Goal: Task Accomplishment & Management: Manage account settings

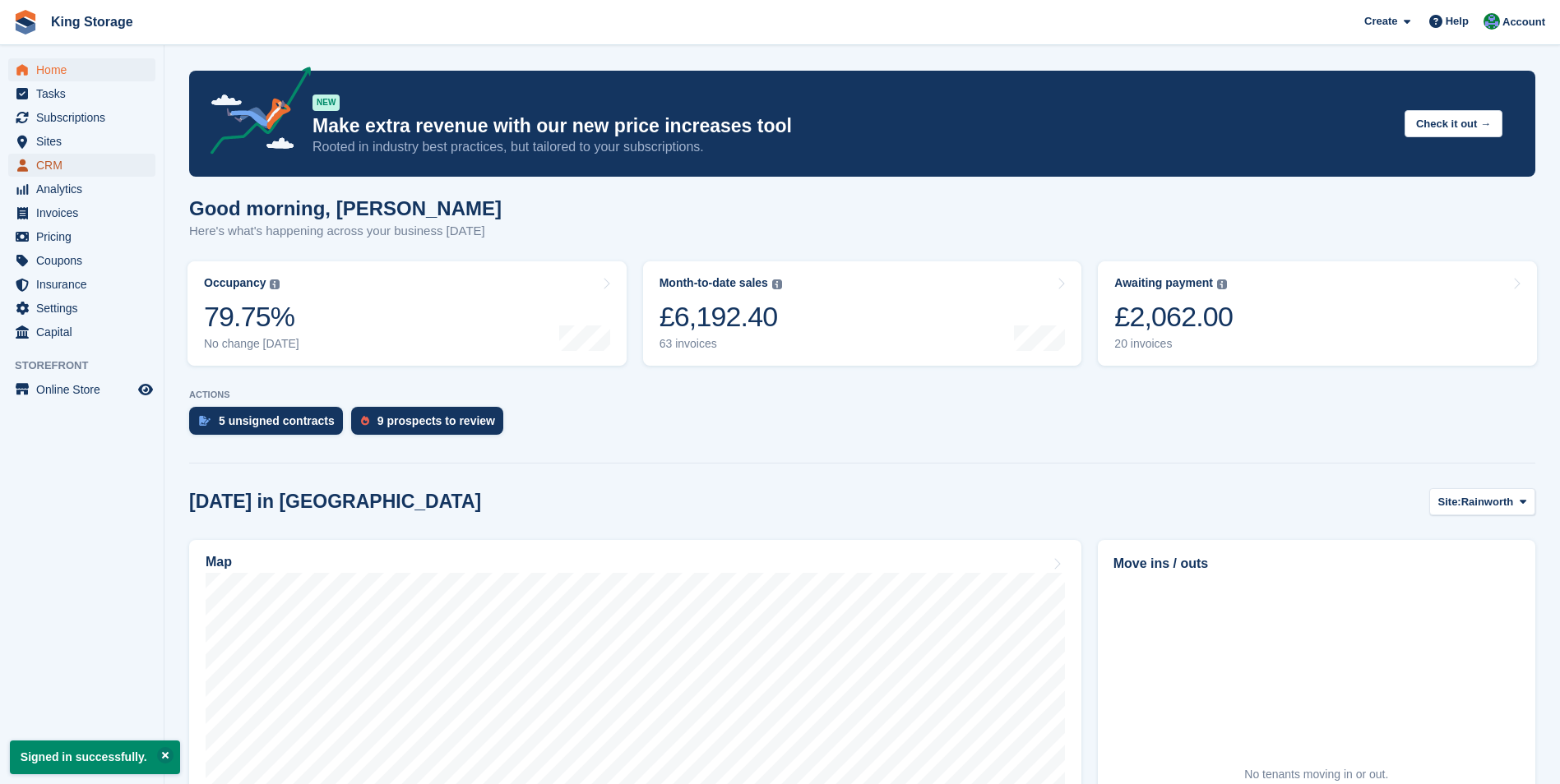
click at [55, 168] on span "CRM" at bounding box center [86, 165] width 99 height 23
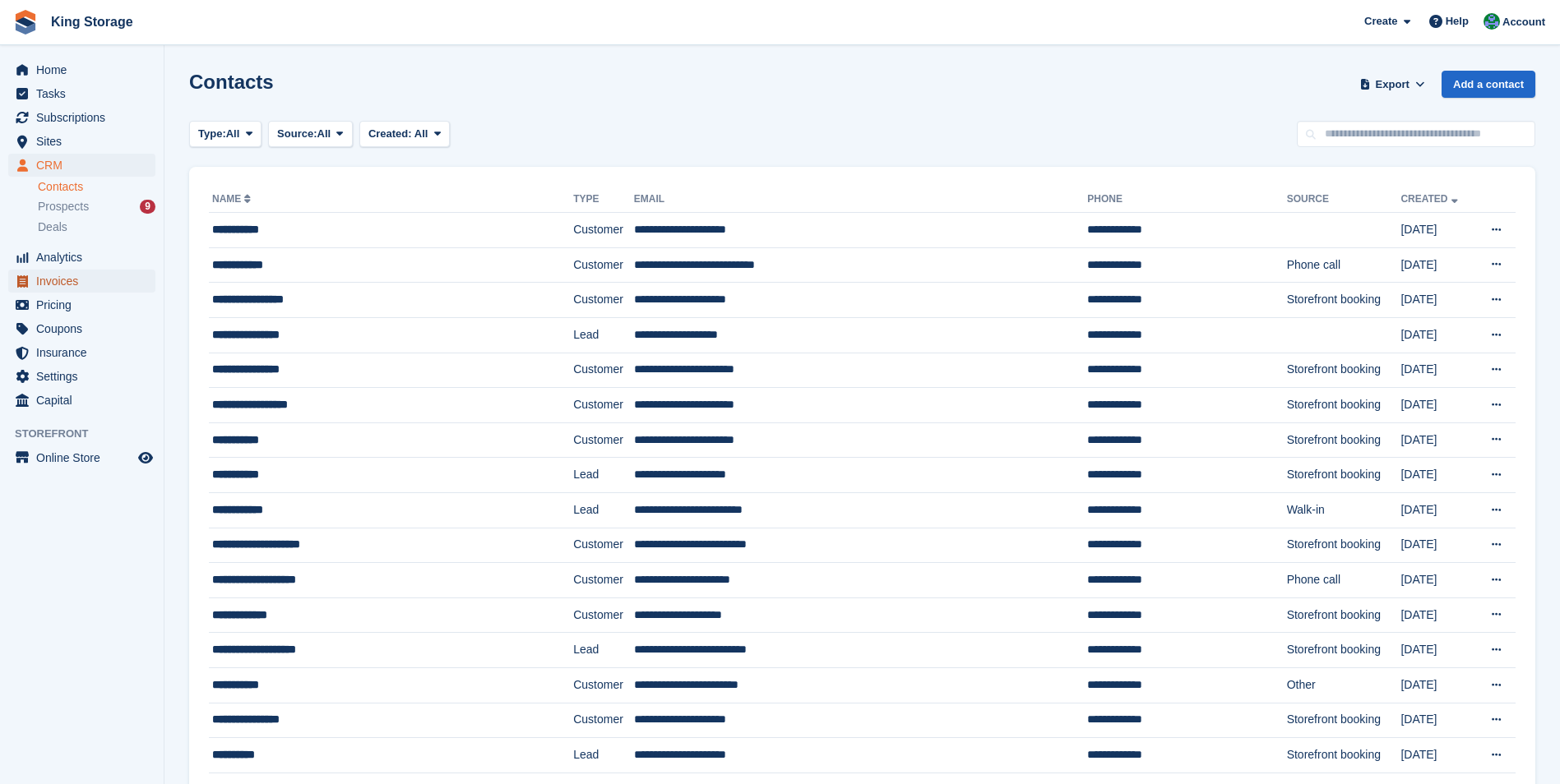
click at [60, 286] on span "Invoices" at bounding box center [86, 281] width 99 height 23
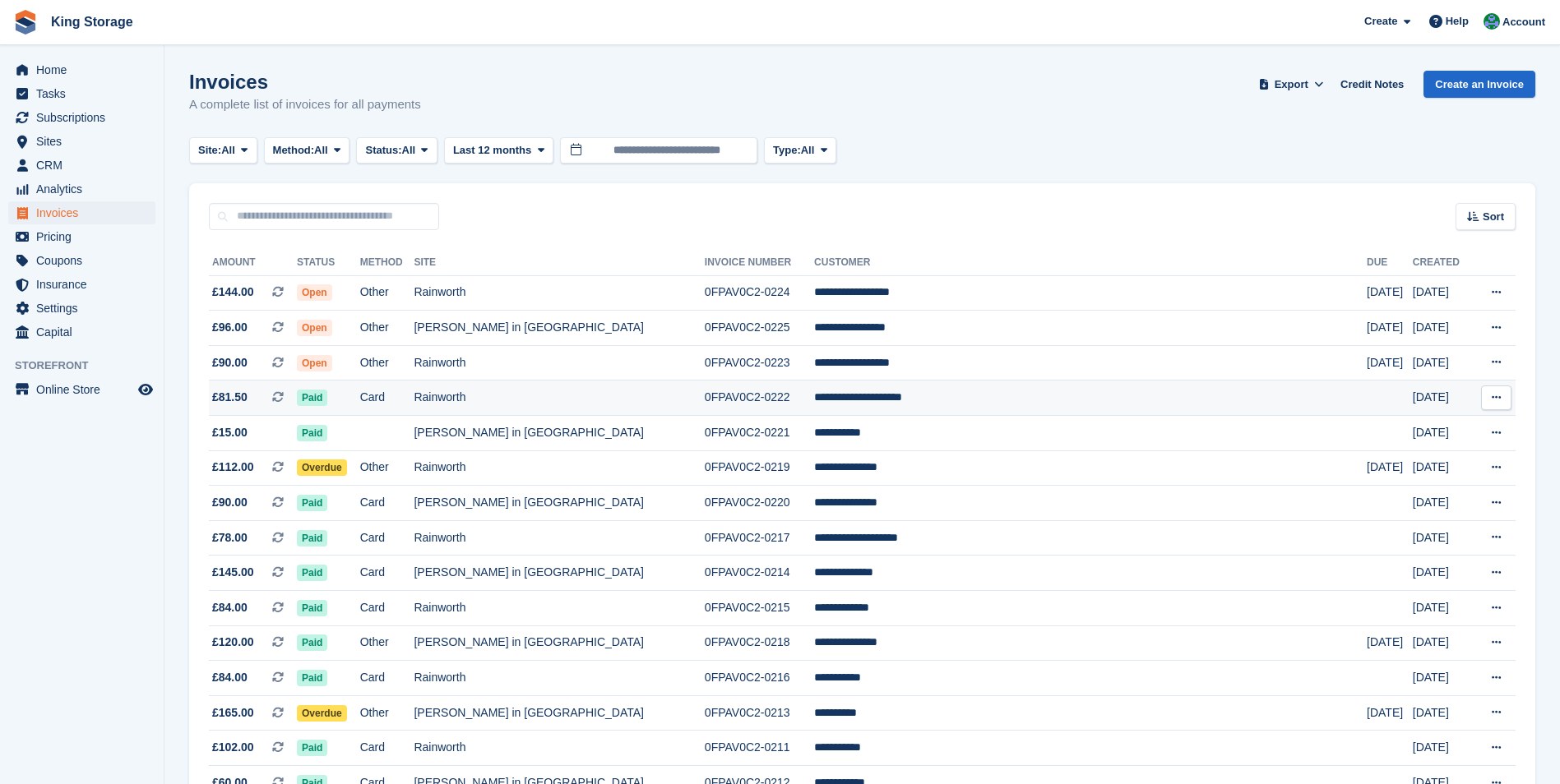
click at [929, 400] on td "**********" at bounding box center [1090, 399] width 552 height 36
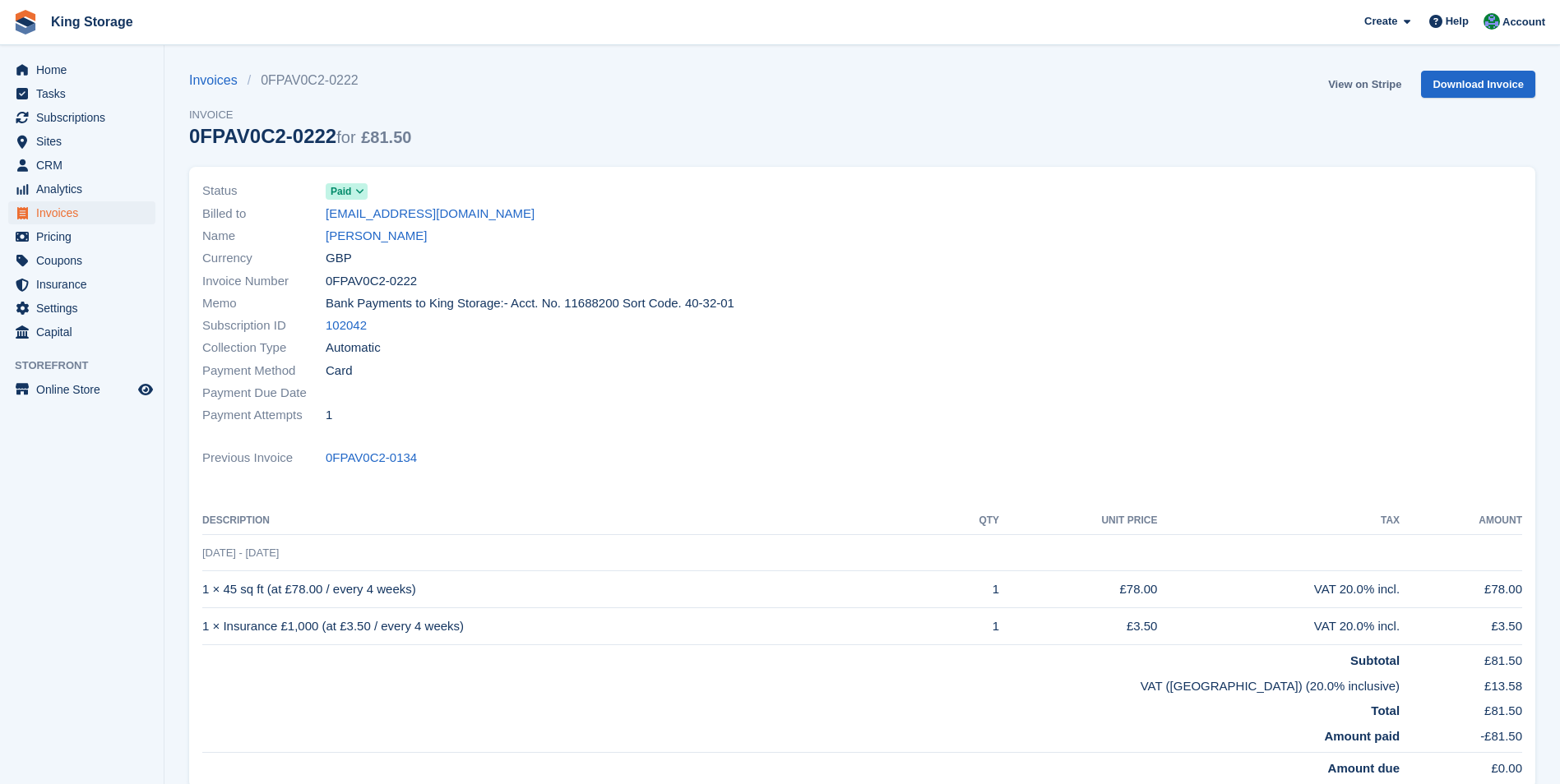
click at [1374, 87] on link "View on Stripe" at bounding box center [1365, 84] width 87 height 27
click at [68, 219] on span "Invoices" at bounding box center [86, 213] width 99 height 23
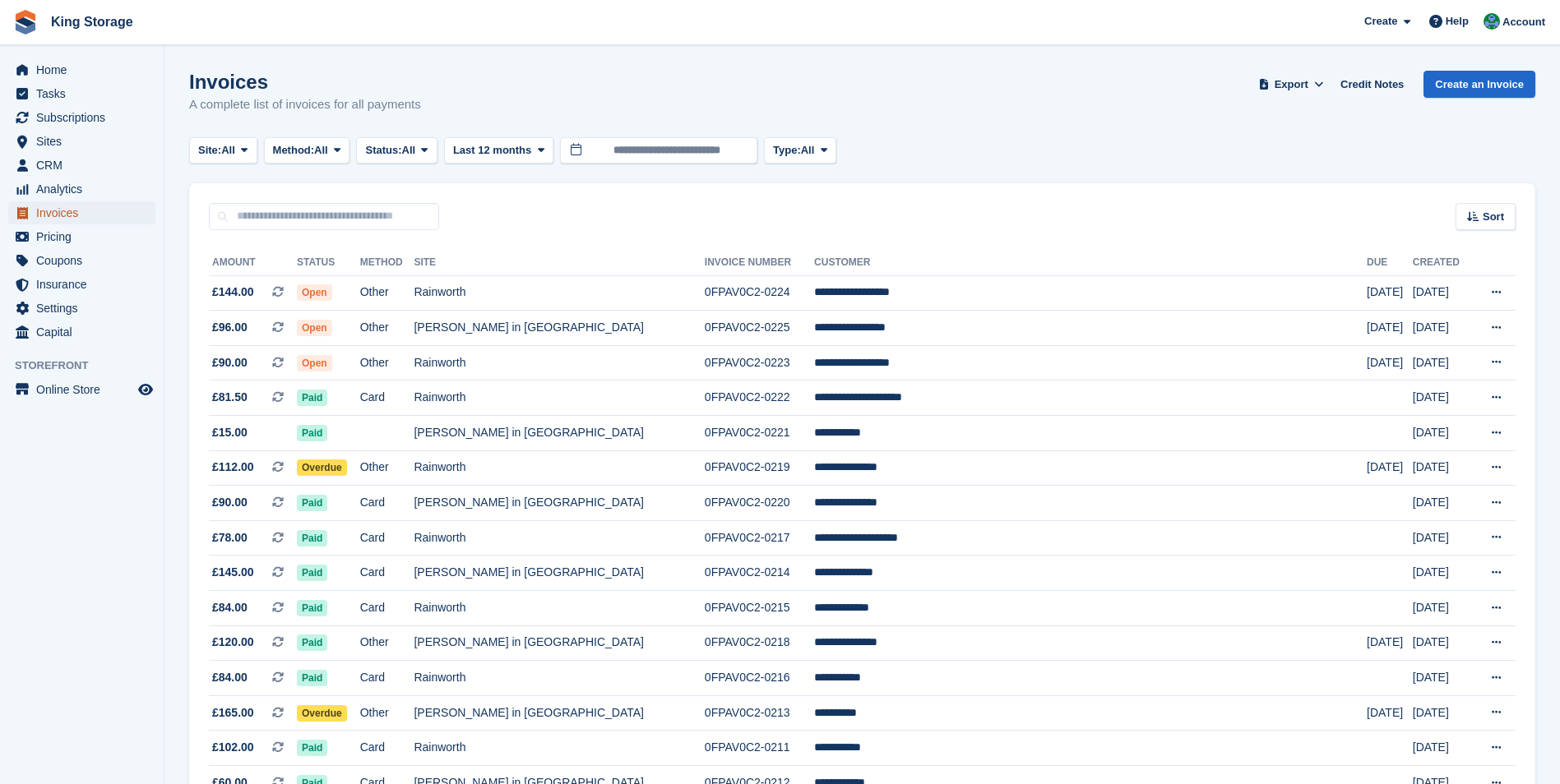
click at [52, 212] on span "Invoices" at bounding box center [86, 213] width 99 height 23
click at [63, 240] on span "Pricing" at bounding box center [86, 237] width 99 height 23
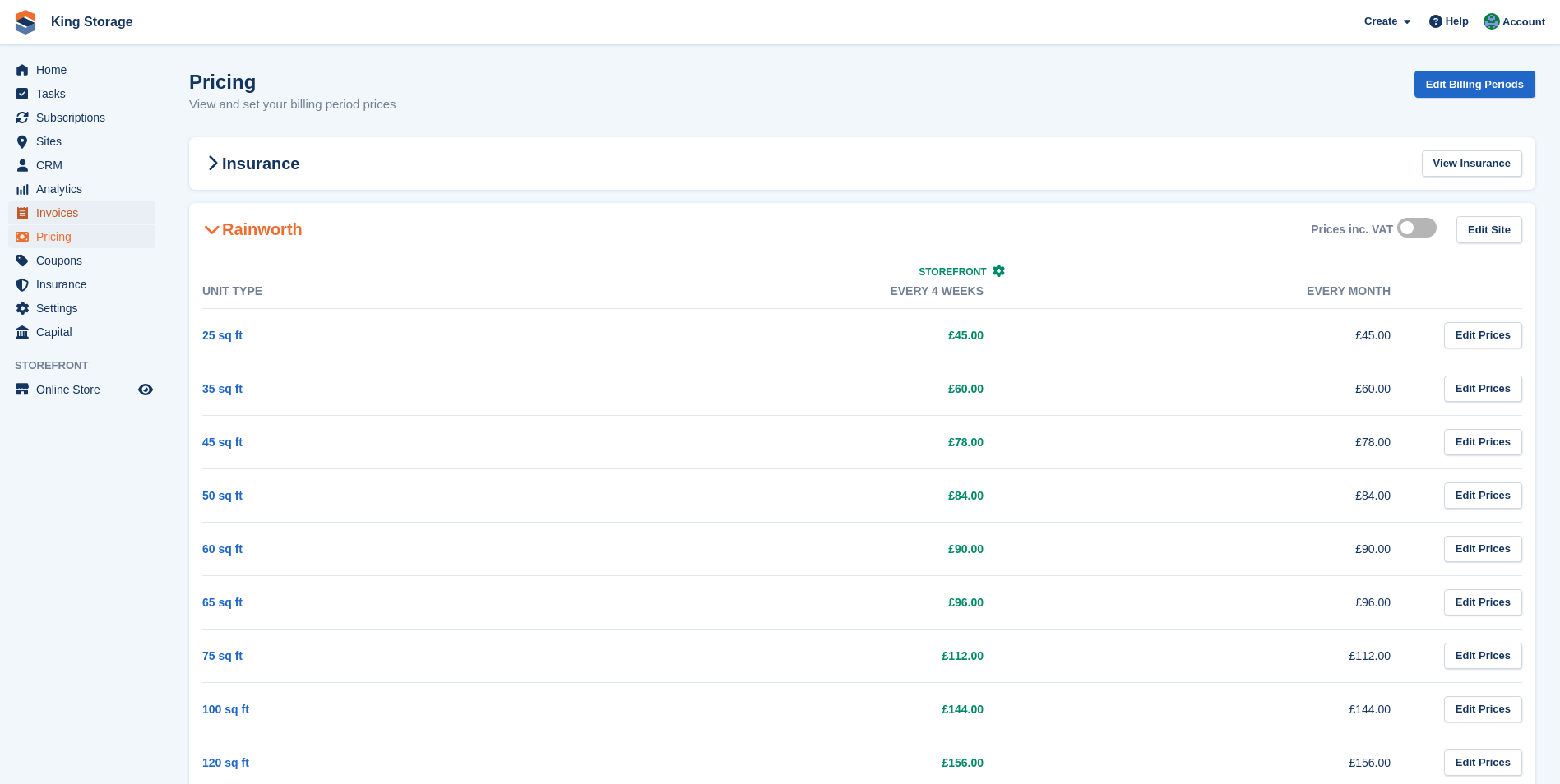
click at [57, 215] on span "Invoices" at bounding box center [86, 213] width 99 height 23
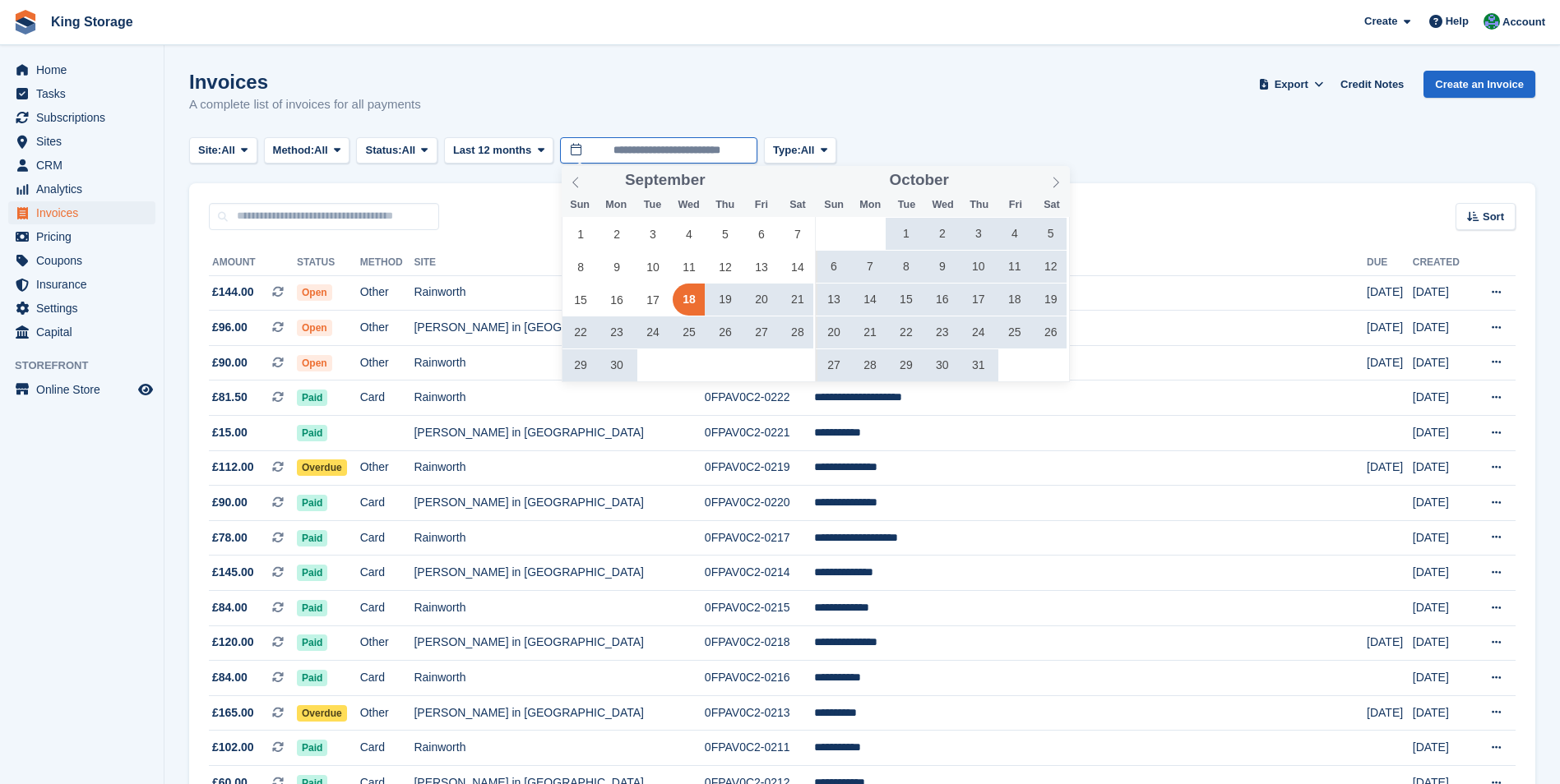
click at [665, 154] on input "**********" at bounding box center [659, 151] width 197 height 27
click at [1049, 181] on span at bounding box center [1056, 179] width 28 height 28
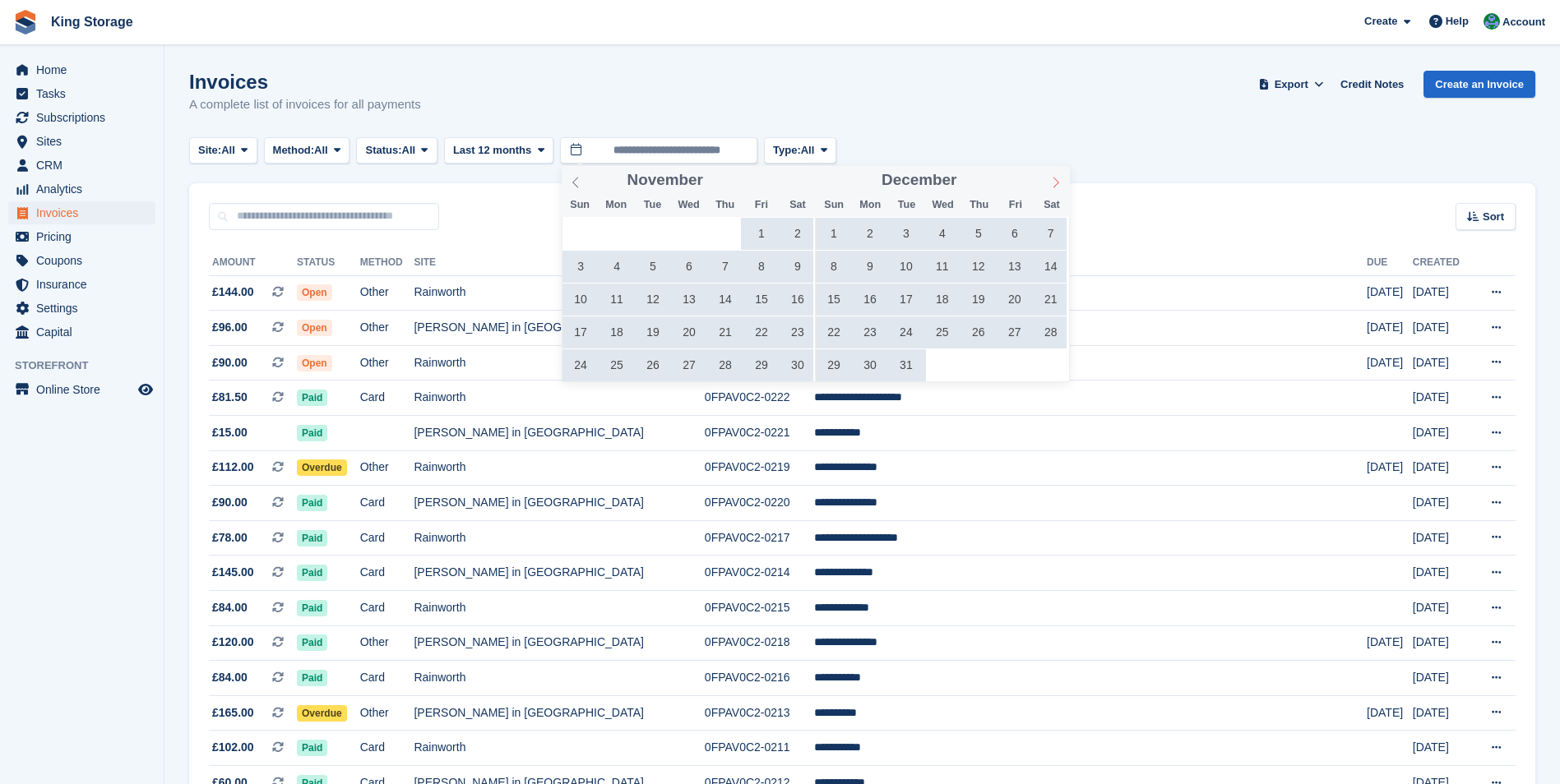
click at [1049, 181] on span at bounding box center [1056, 179] width 28 height 28
type input "****"
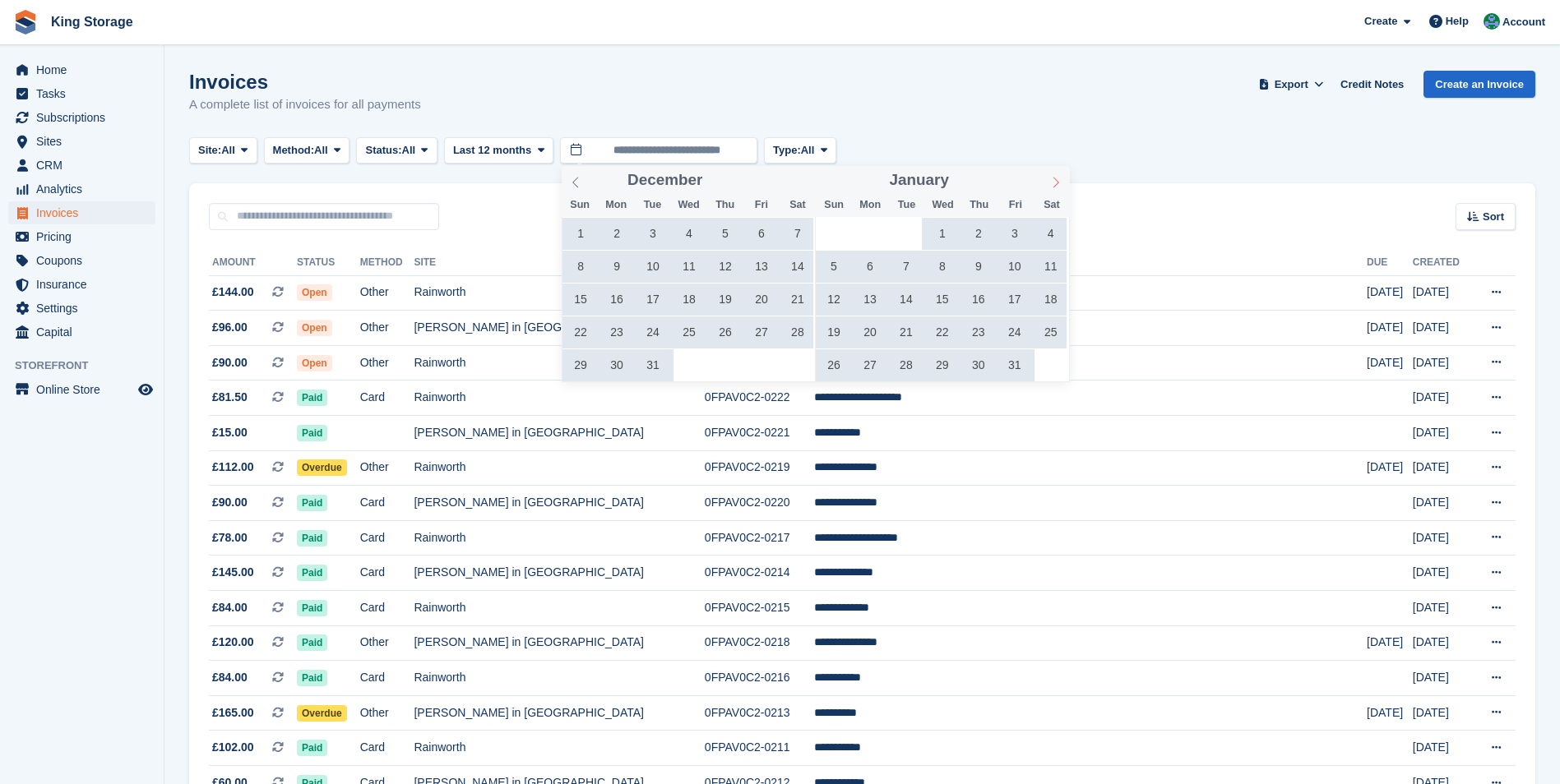
click at [1049, 181] on span at bounding box center [1056, 179] width 28 height 28
type input "****"
click at [1049, 181] on span at bounding box center [1056, 179] width 28 height 28
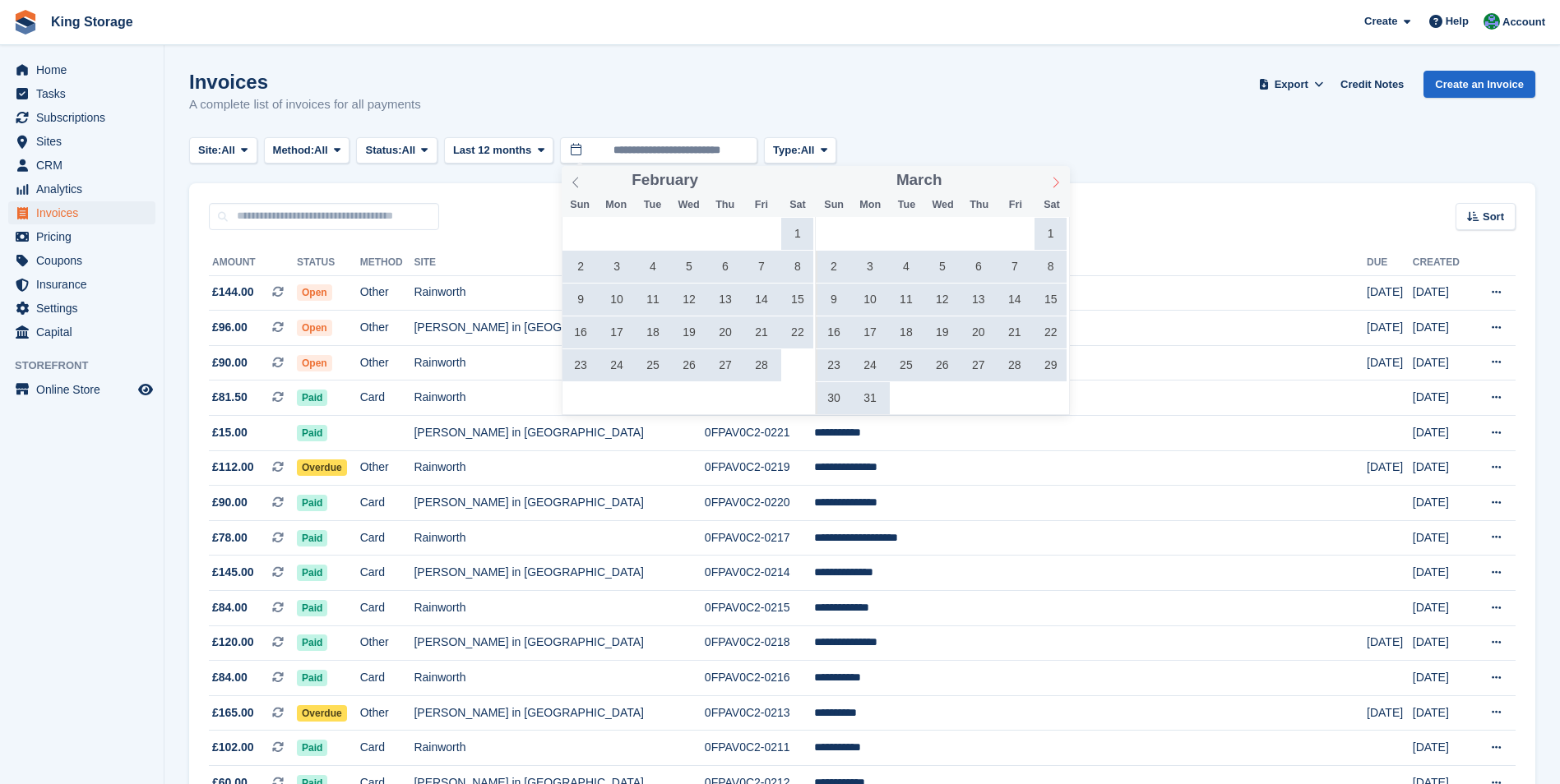
click at [1049, 181] on span at bounding box center [1056, 179] width 28 height 28
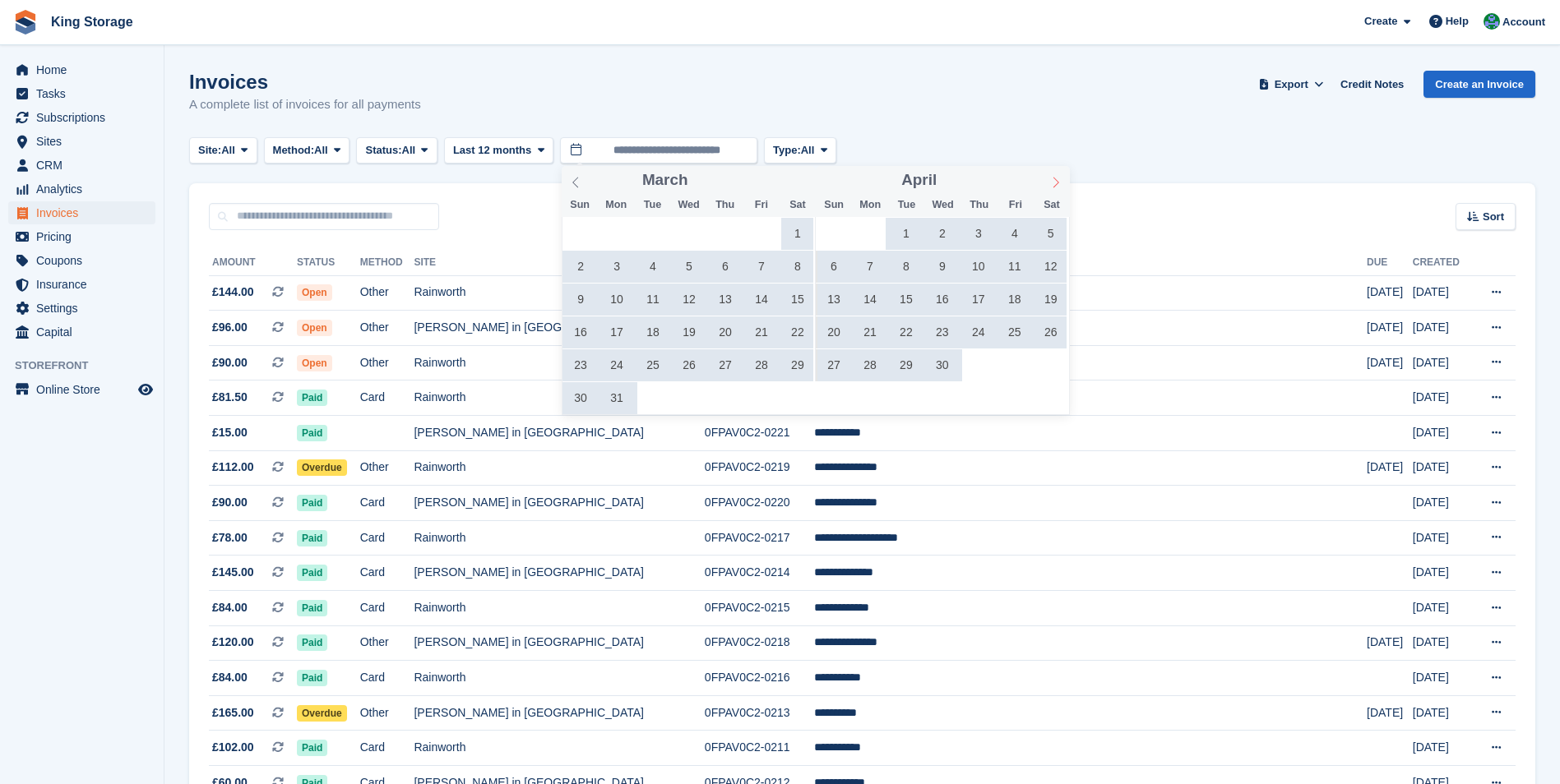
click at [1049, 181] on span at bounding box center [1056, 179] width 28 height 28
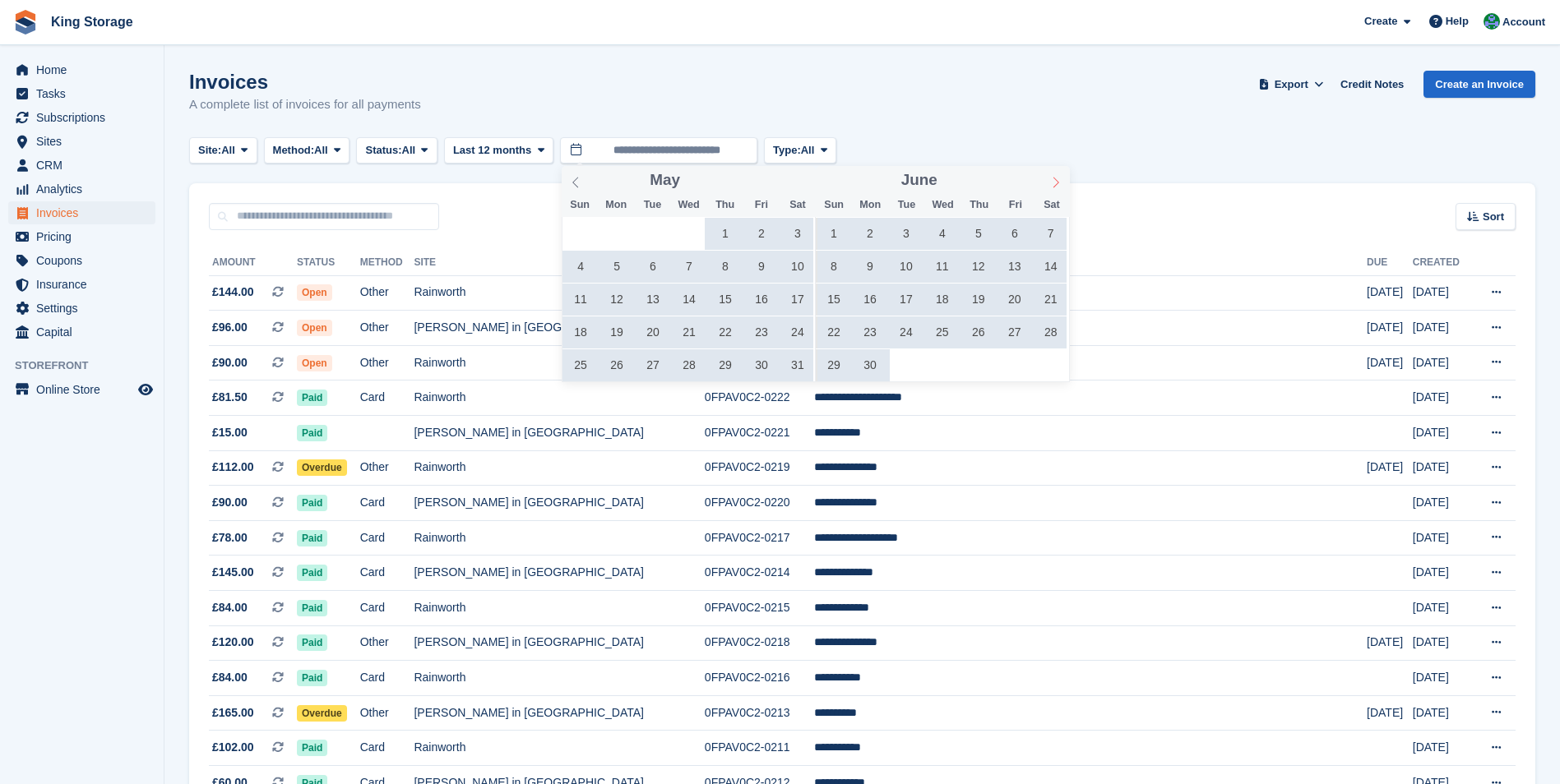
click at [1049, 181] on span at bounding box center [1056, 179] width 28 height 28
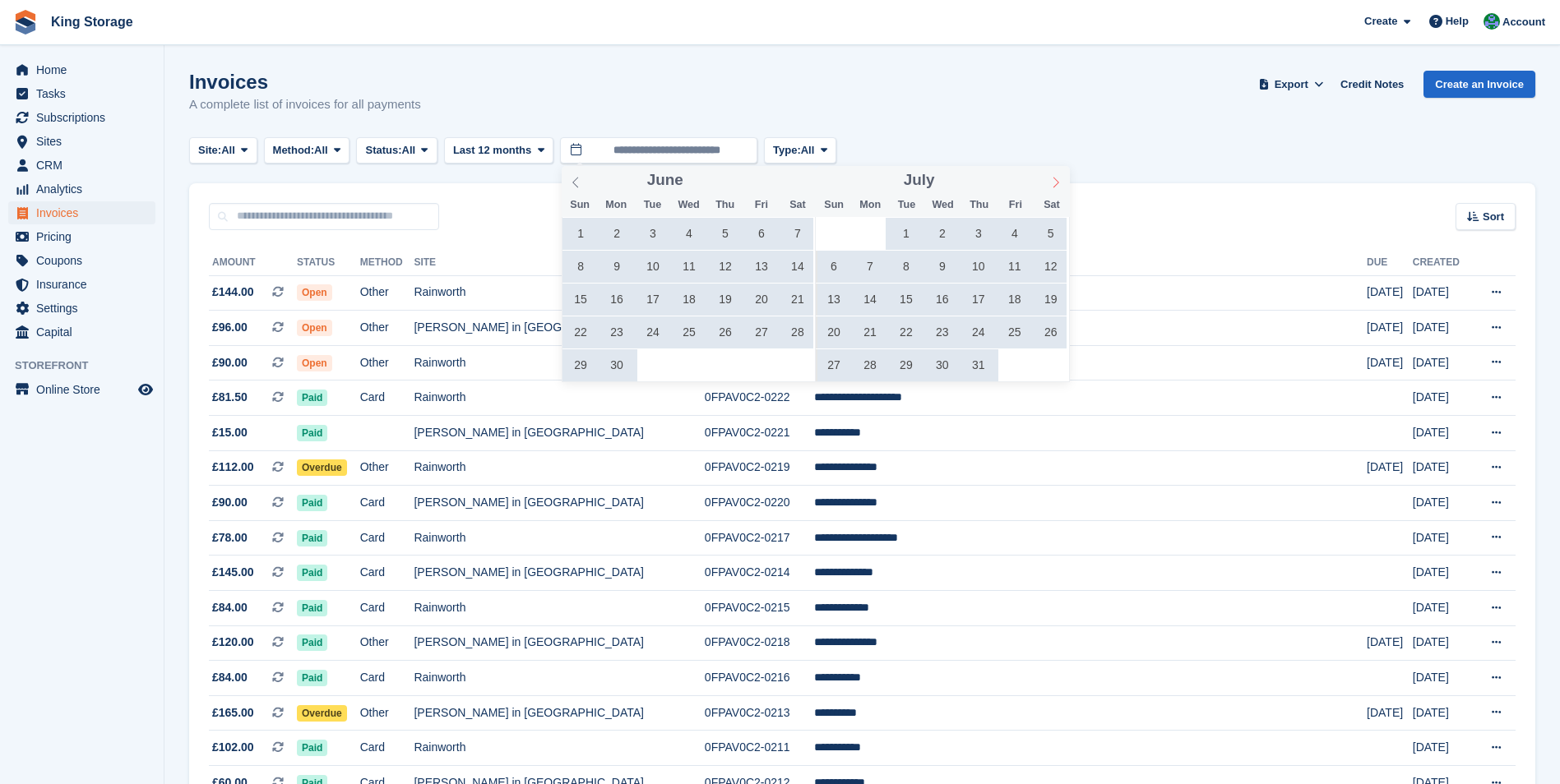
click at [1049, 181] on span at bounding box center [1056, 179] width 28 height 28
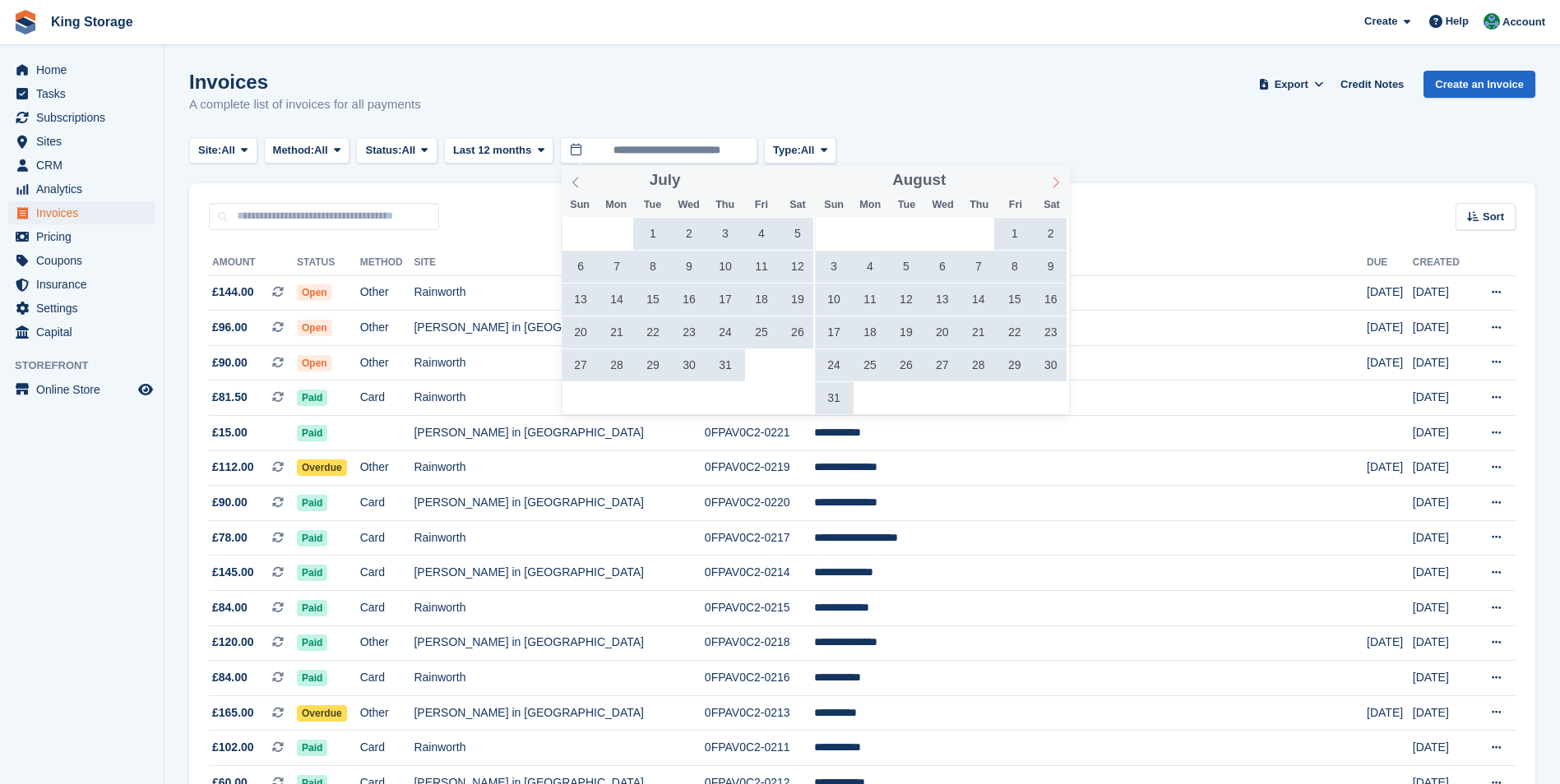
click at [1049, 181] on span at bounding box center [1056, 179] width 28 height 28
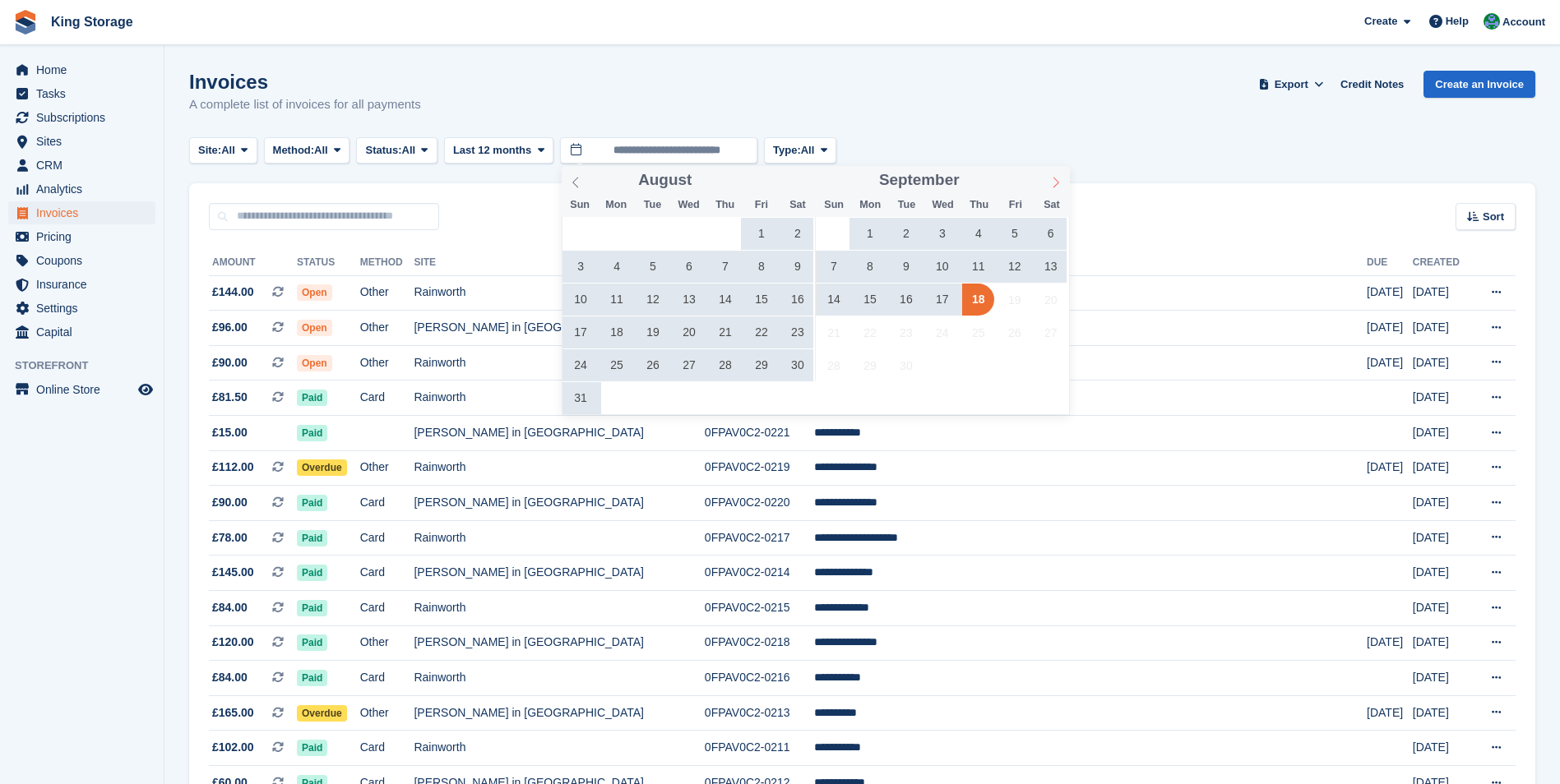
click at [1049, 181] on span at bounding box center [1056, 179] width 28 height 28
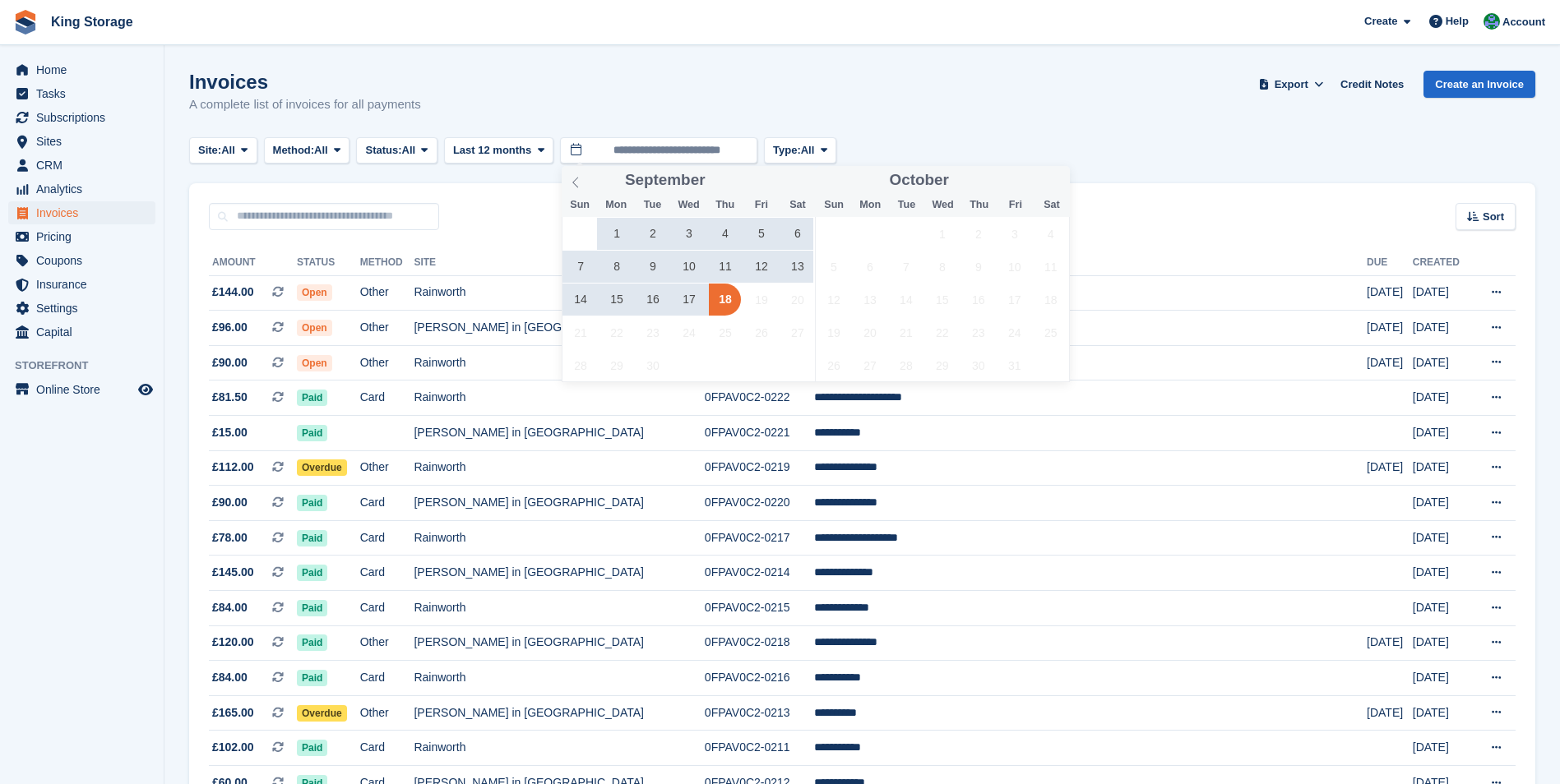
click at [685, 298] on span "17" at bounding box center [689, 300] width 32 height 32
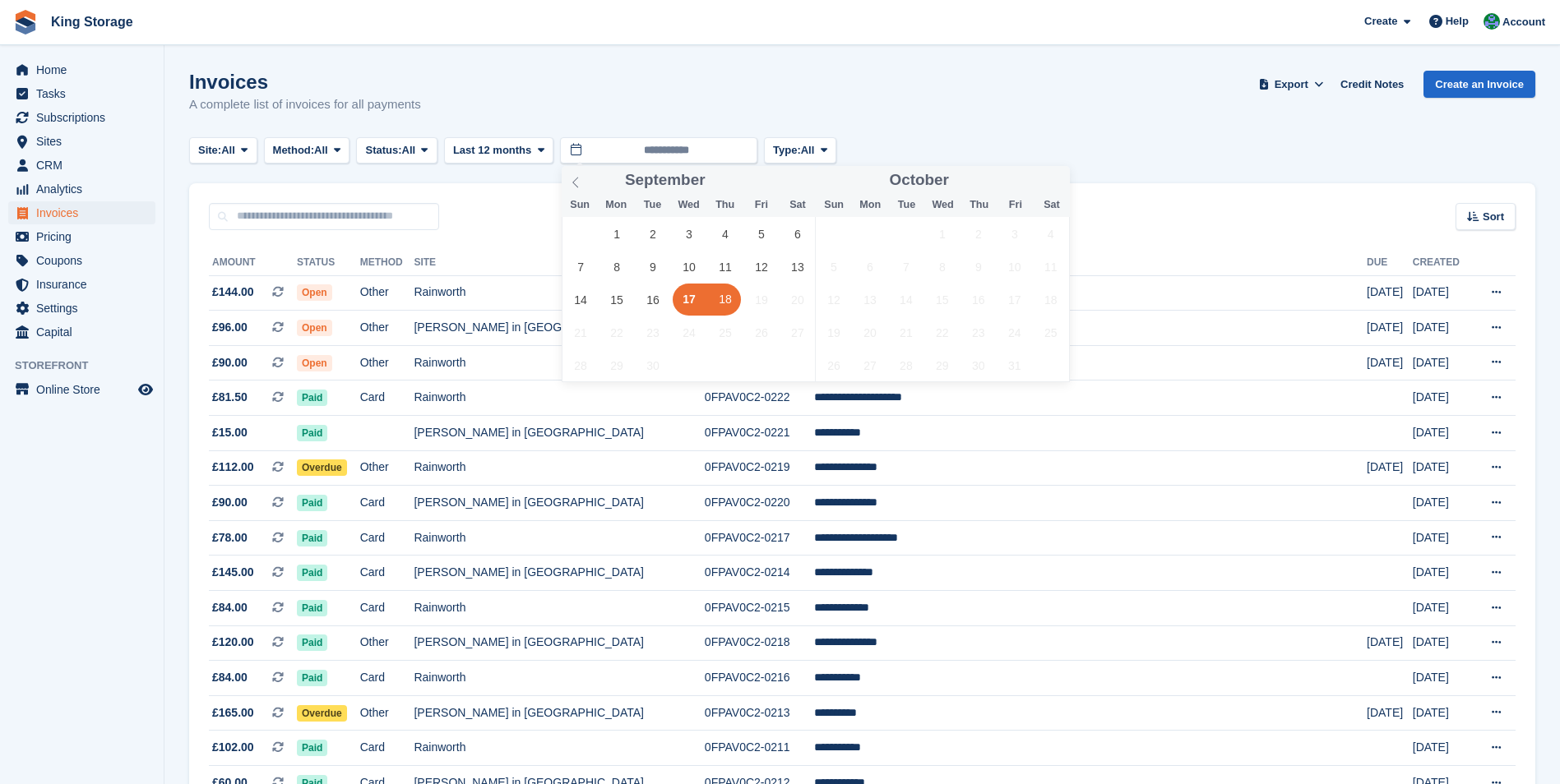
click at [734, 297] on span "18" at bounding box center [725, 300] width 32 height 32
type input "**********"
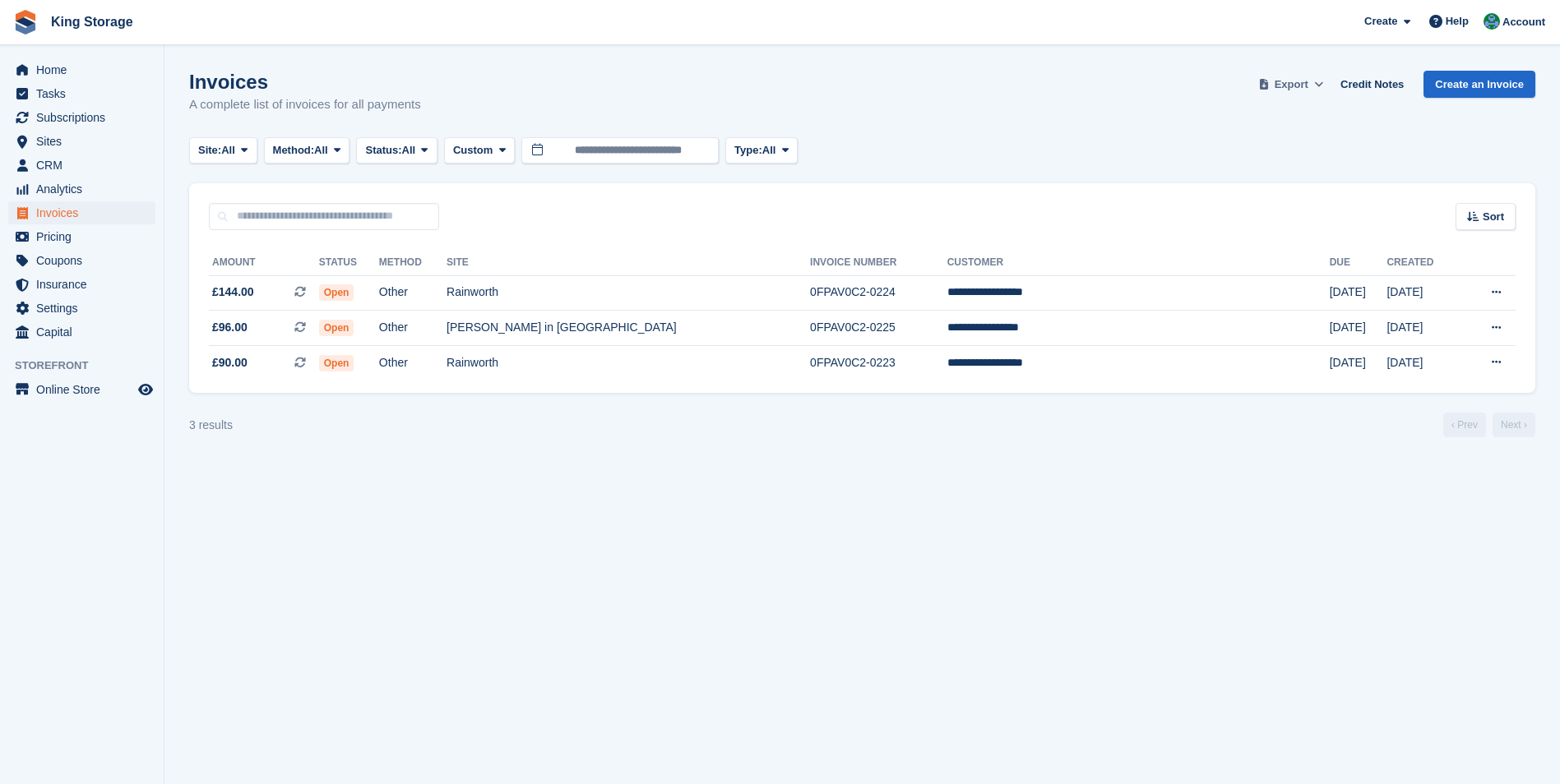
click at [1297, 89] on span "Export" at bounding box center [1292, 85] width 34 height 16
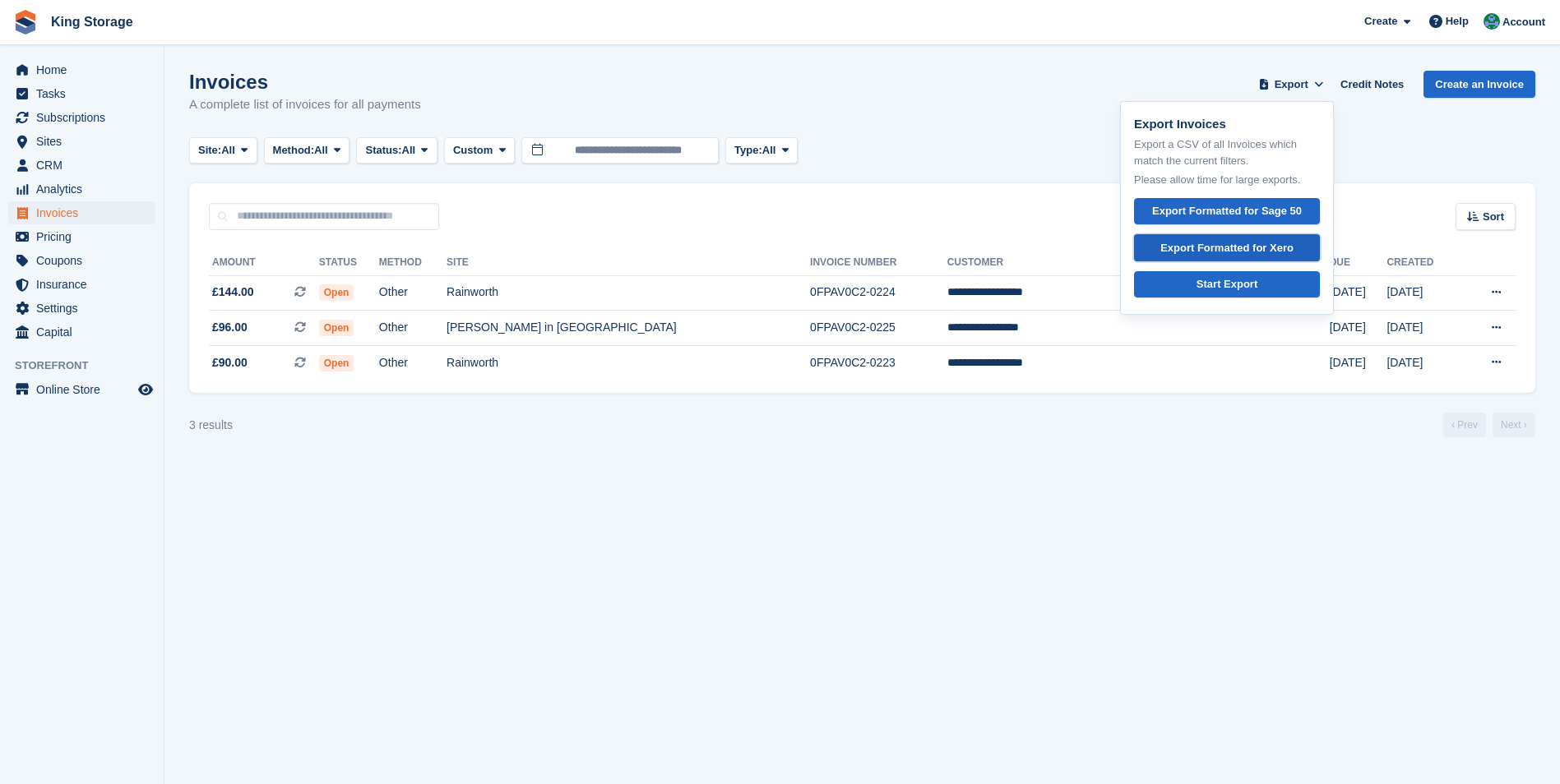
click at [1200, 244] on div "Export Formatted for Xero" at bounding box center [1226, 248] width 133 height 16
click at [62, 213] on span "Invoices" at bounding box center [86, 213] width 99 height 23
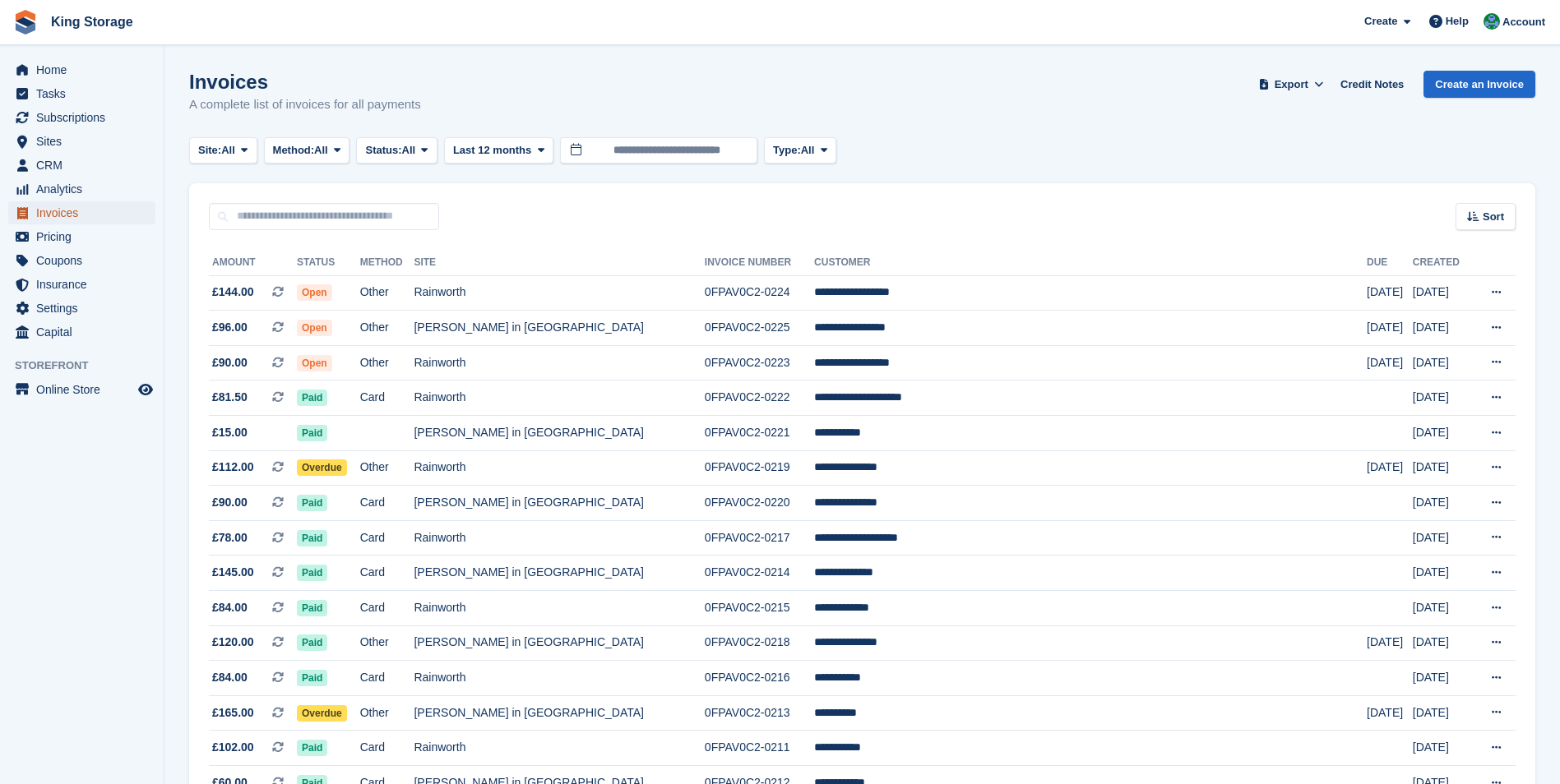
click at [78, 212] on span "Invoices" at bounding box center [86, 213] width 99 height 23
click at [797, 338] on td "0FPAV0C2-0225" at bounding box center [759, 328] width 110 height 36
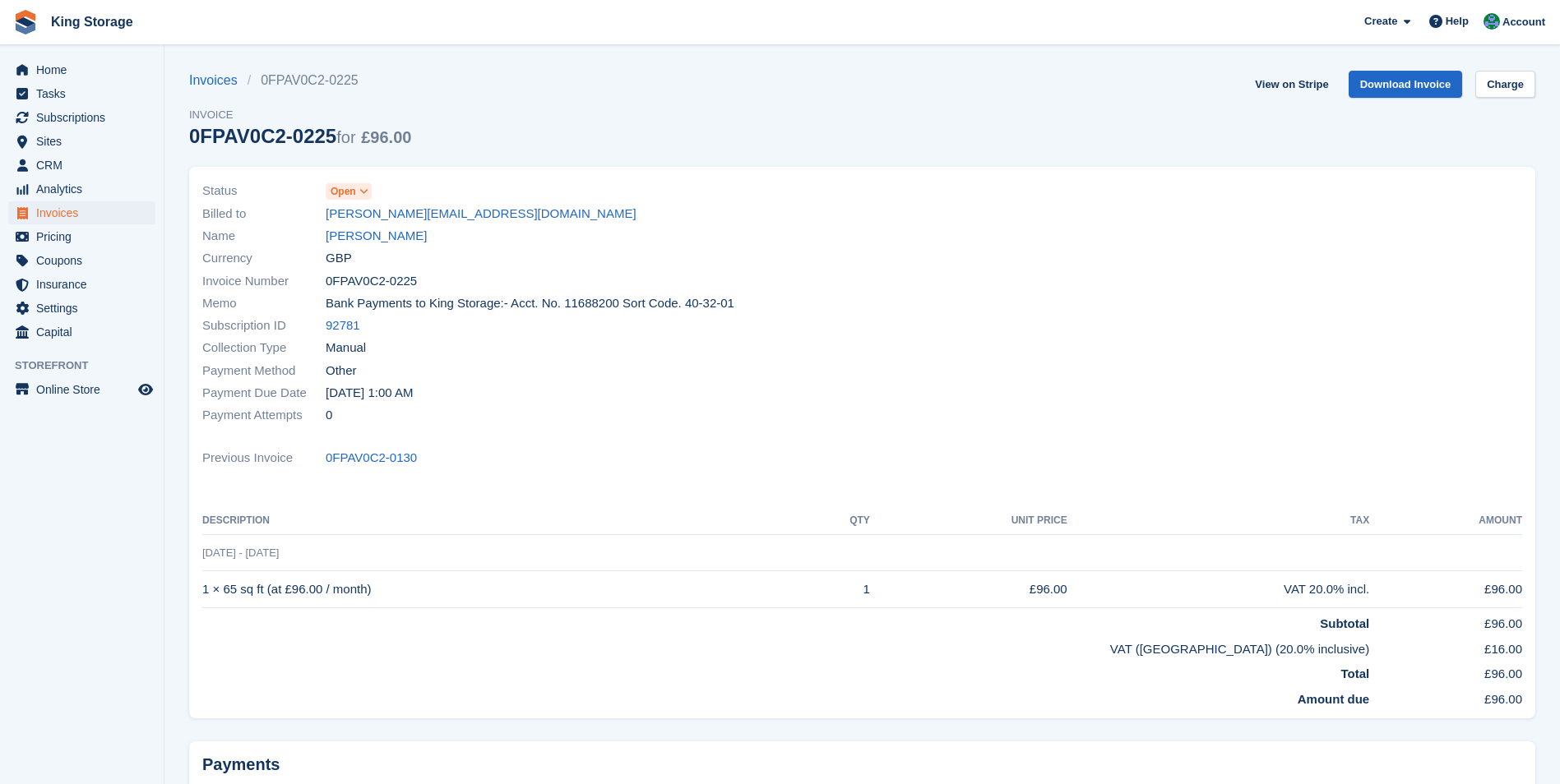
click at [364, 196] on icon at bounding box center [364, 191] width 9 height 10
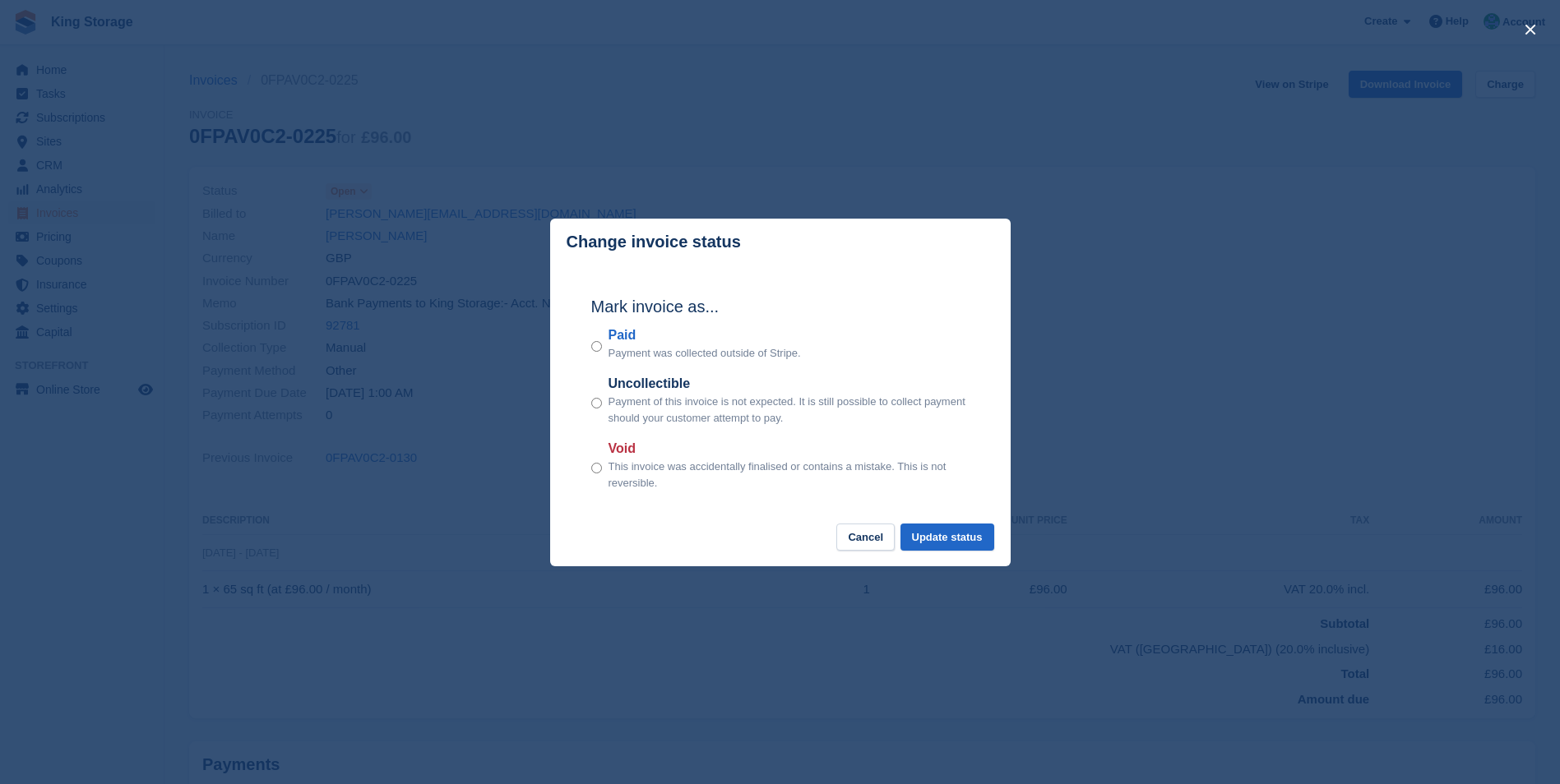
click at [959, 554] on footer "Cancel Update status" at bounding box center [781, 545] width 461 height 43
click at [959, 548] on button "Update status" at bounding box center [947, 537] width 94 height 27
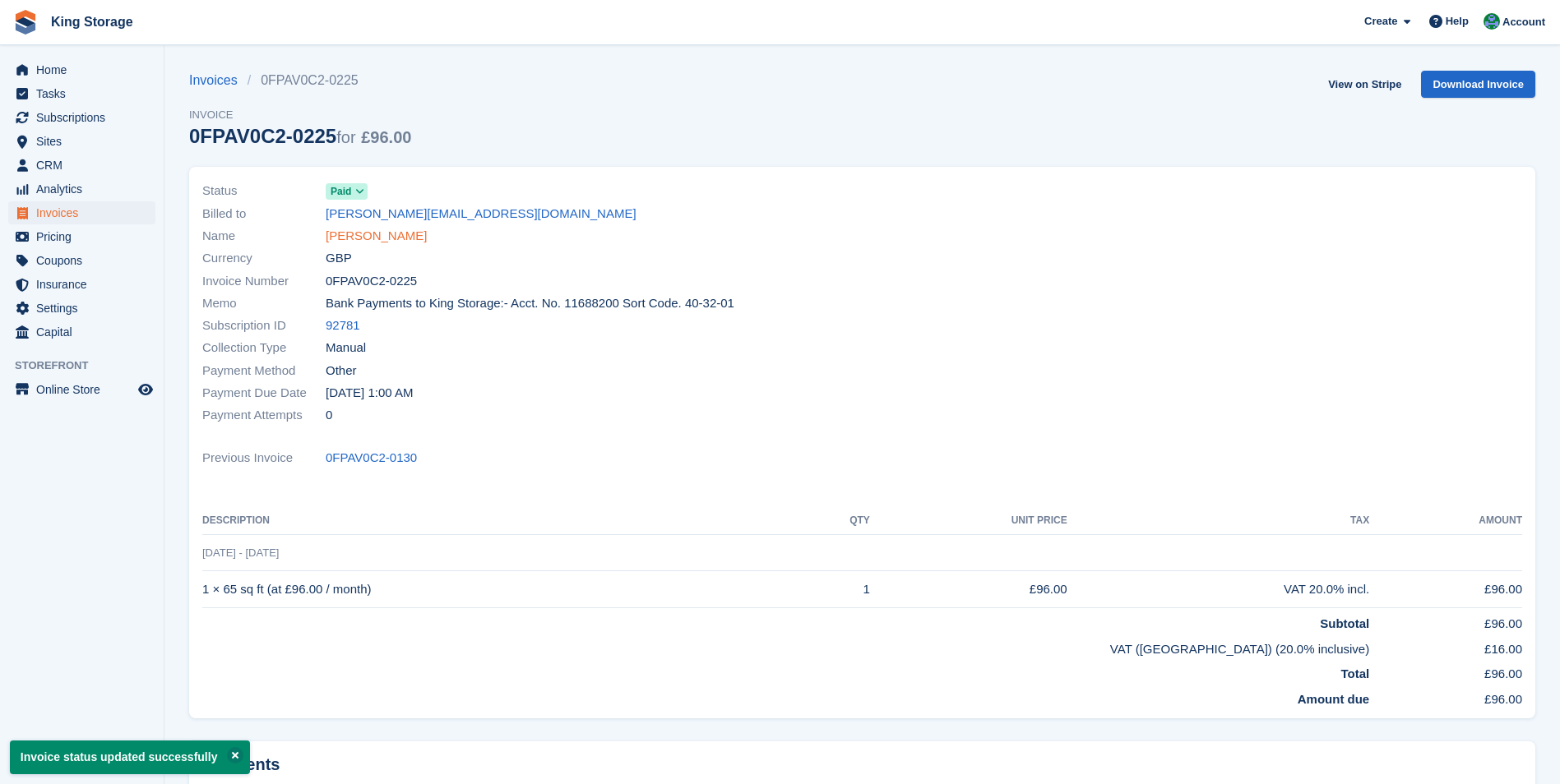
click at [421, 236] on link "Stephen Goldsmith" at bounding box center [376, 235] width 101 height 19
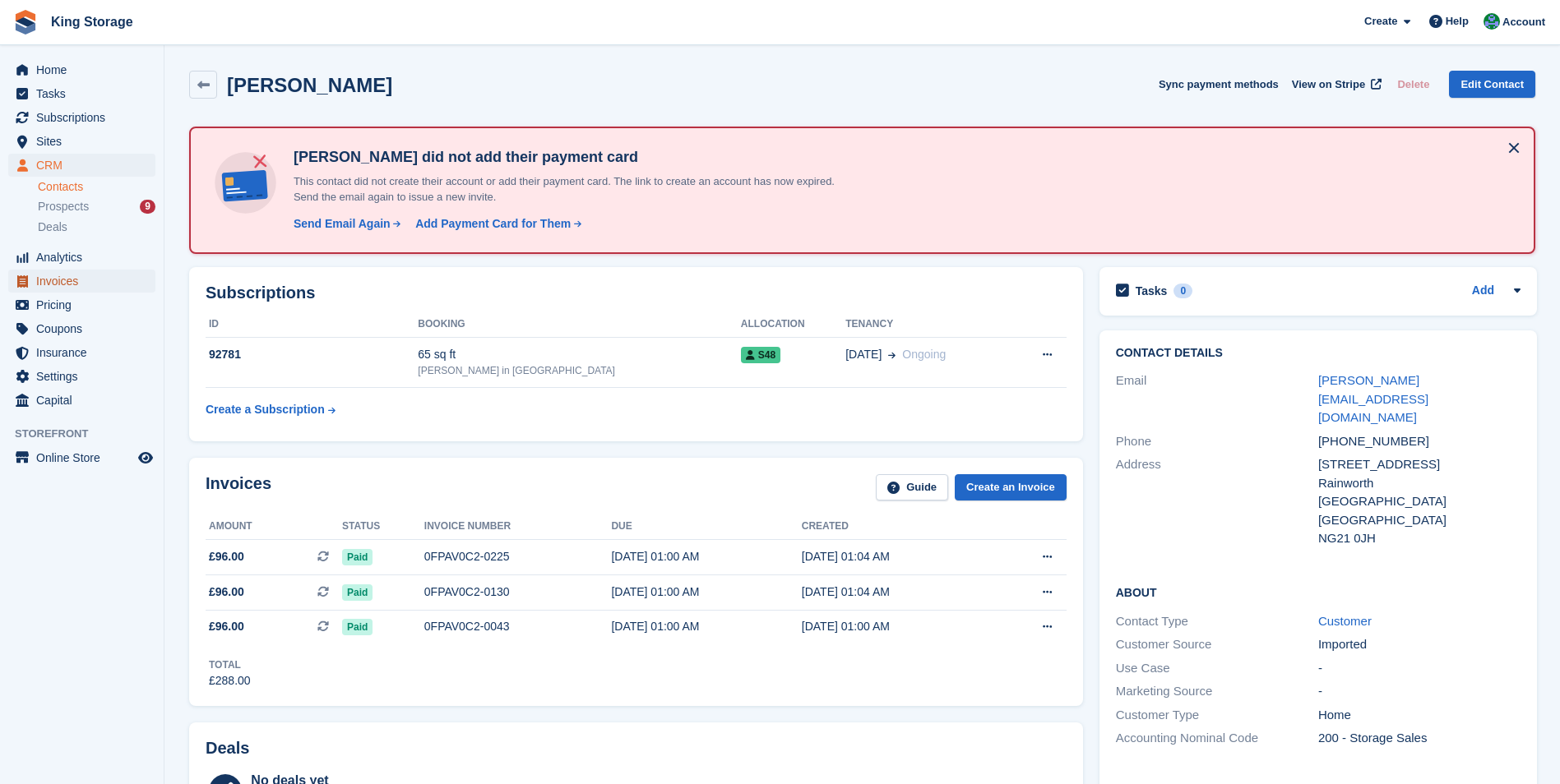
click at [89, 290] on span "Invoices" at bounding box center [86, 281] width 99 height 23
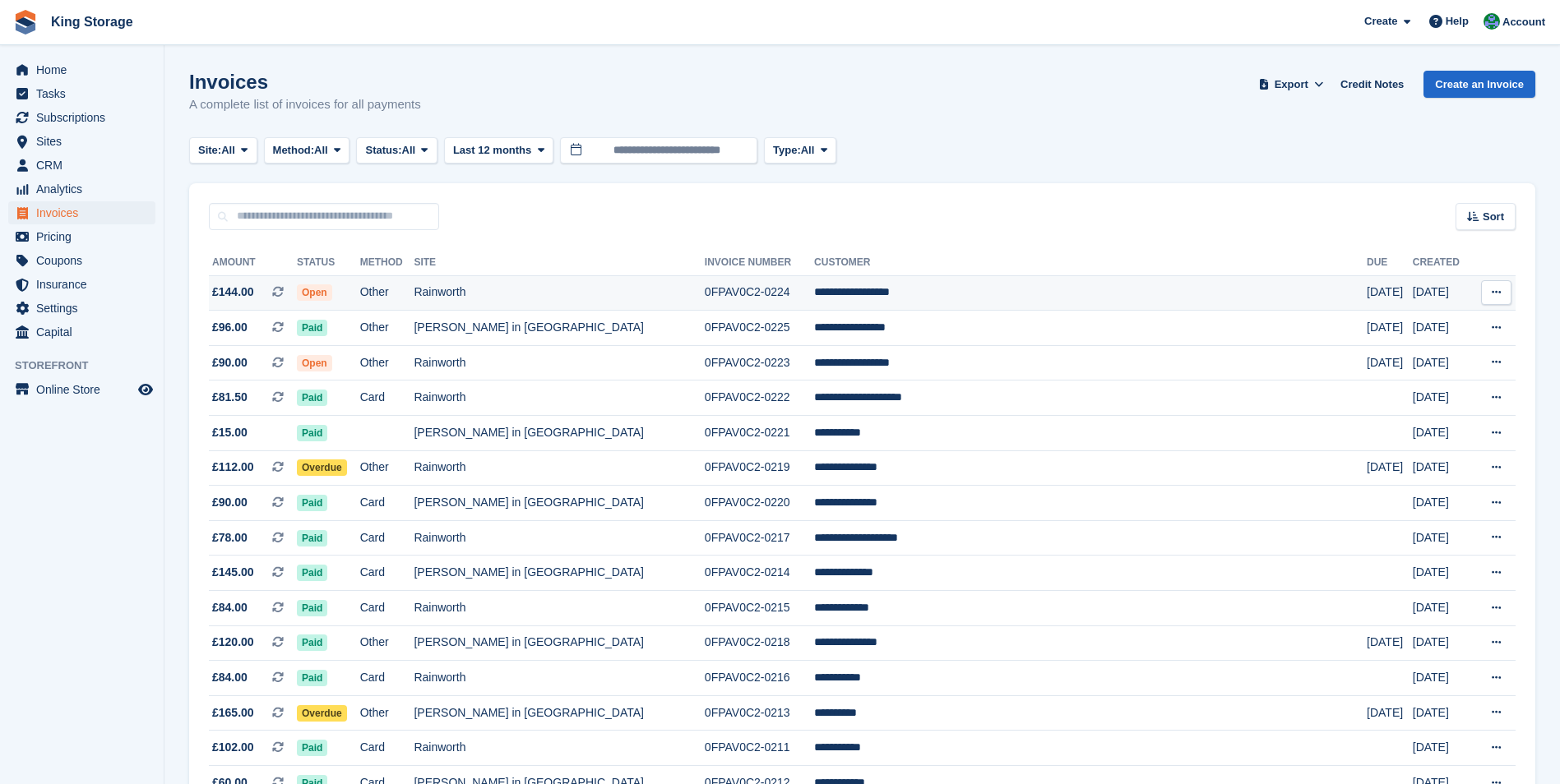
click at [801, 296] on td "0FPAV0C2-0224" at bounding box center [759, 293] width 110 height 36
click at [763, 295] on td "0FPAV0C2-0224" at bounding box center [759, 293] width 110 height 36
click at [782, 364] on td "0FPAV0C2-0223" at bounding box center [759, 363] width 110 height 36
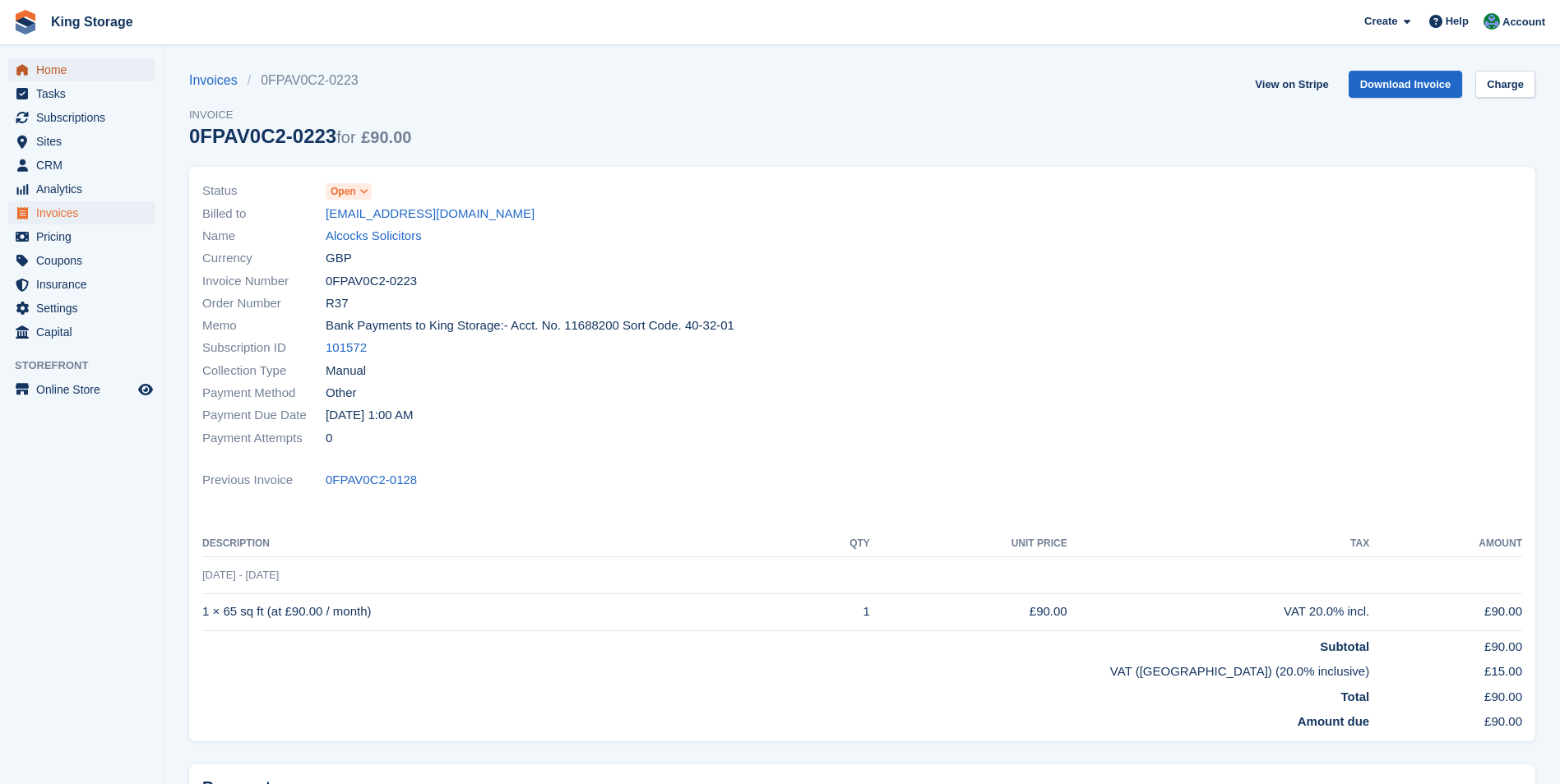
click at [53, 67] on span "Home" at bounding box center [86, 70] width 99 height 23
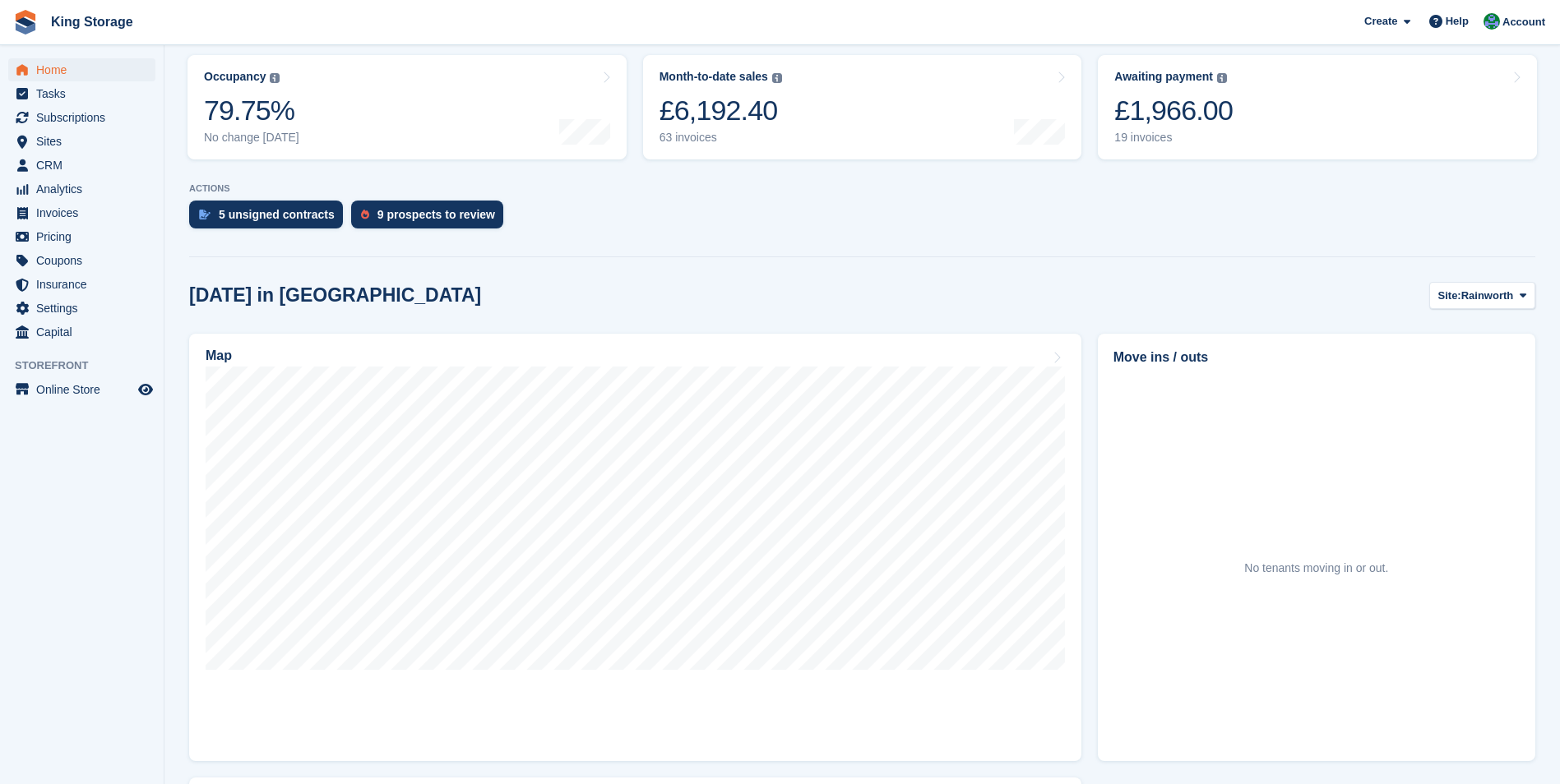
scroll to position [247, 0]
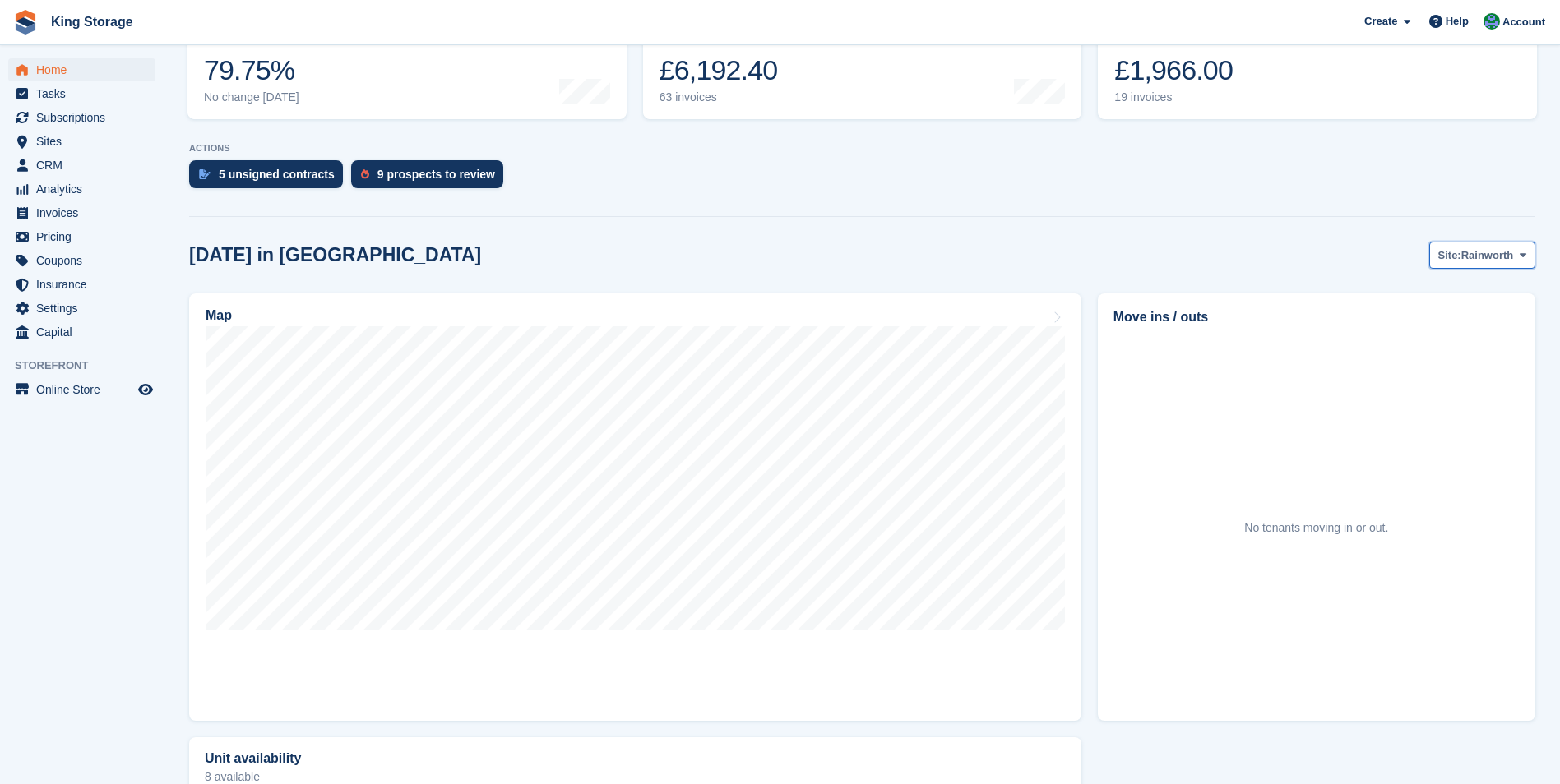
click at [1498, 252] on span "Rainworth" at bounding box center [1488, 255] width 53 height 16
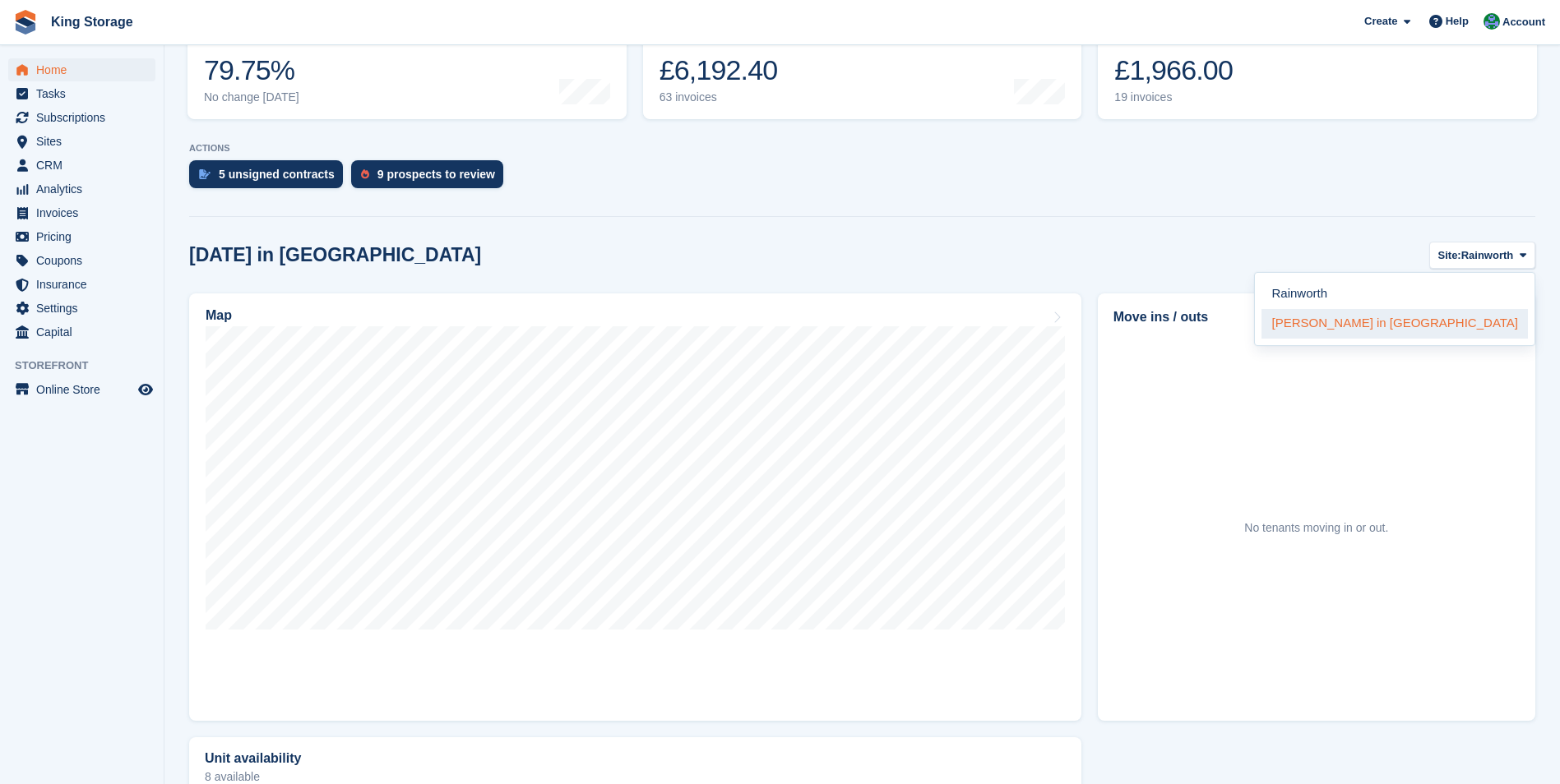
click at [1441, 324] on link "[PERSON_NAME] in [GEOGRAPHIC_DATA]" at bounding box center [1395, 324] width 267 height 29
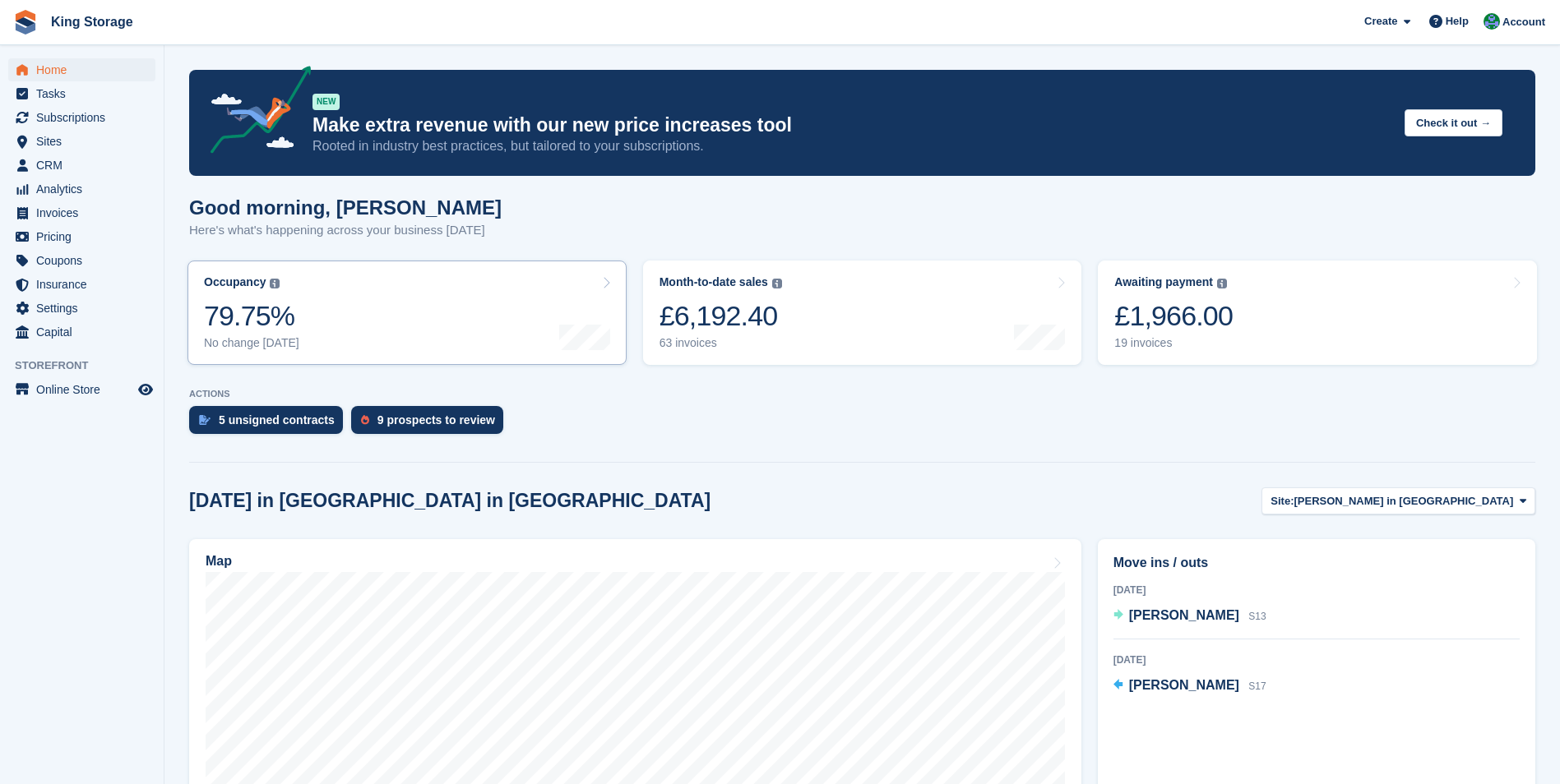
scroll to position [0, 0]
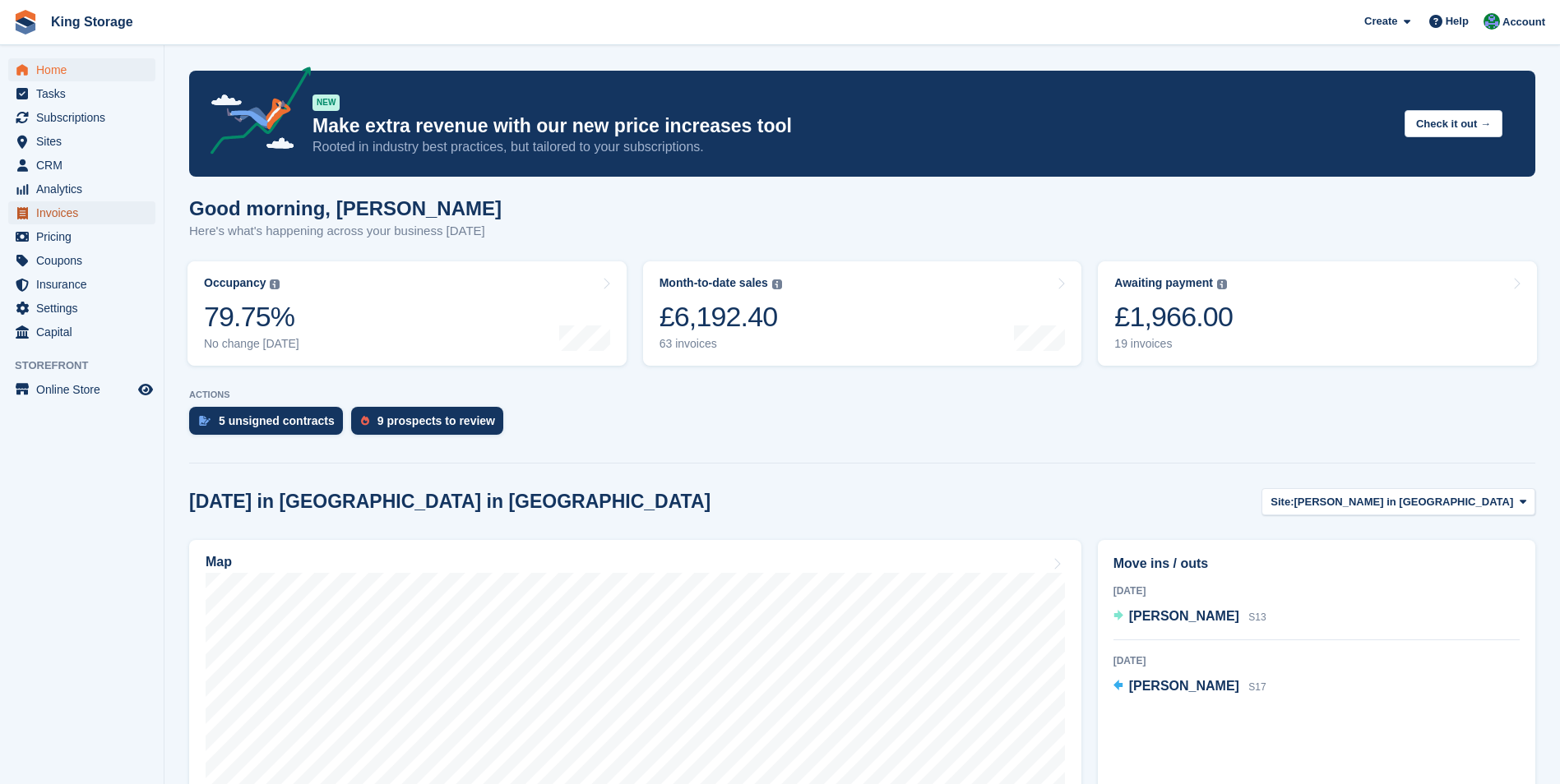
click at [62, 216] on span "Invoices" at bounding box center [86, 213] width 99 height 23
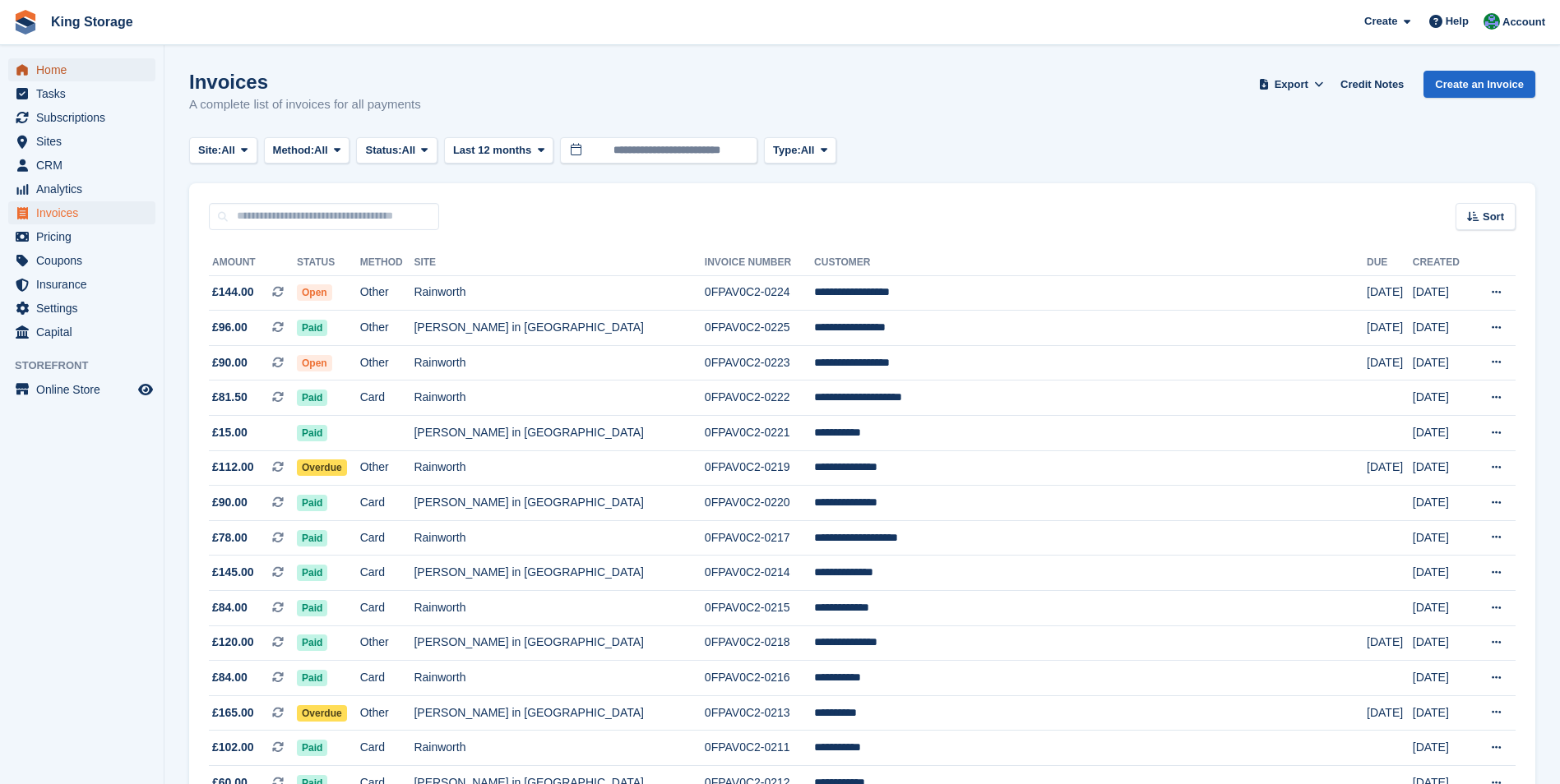
click at [47, 67] on span "Home" at bounding box center [86, 70] width 99 height 23
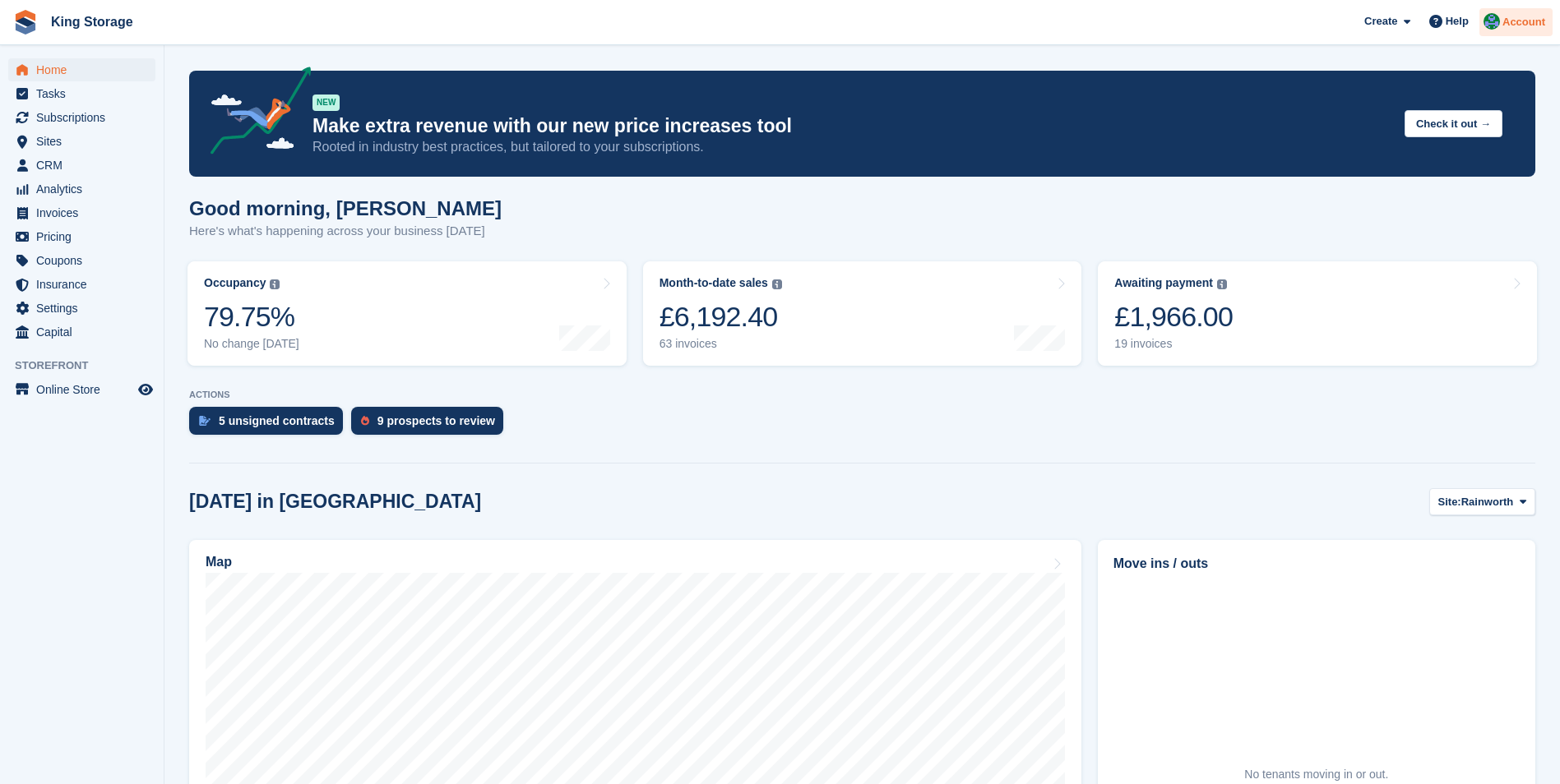
click at [1508, 24] on span "Account" at bounding box center [1524, 22] width 43 height 16
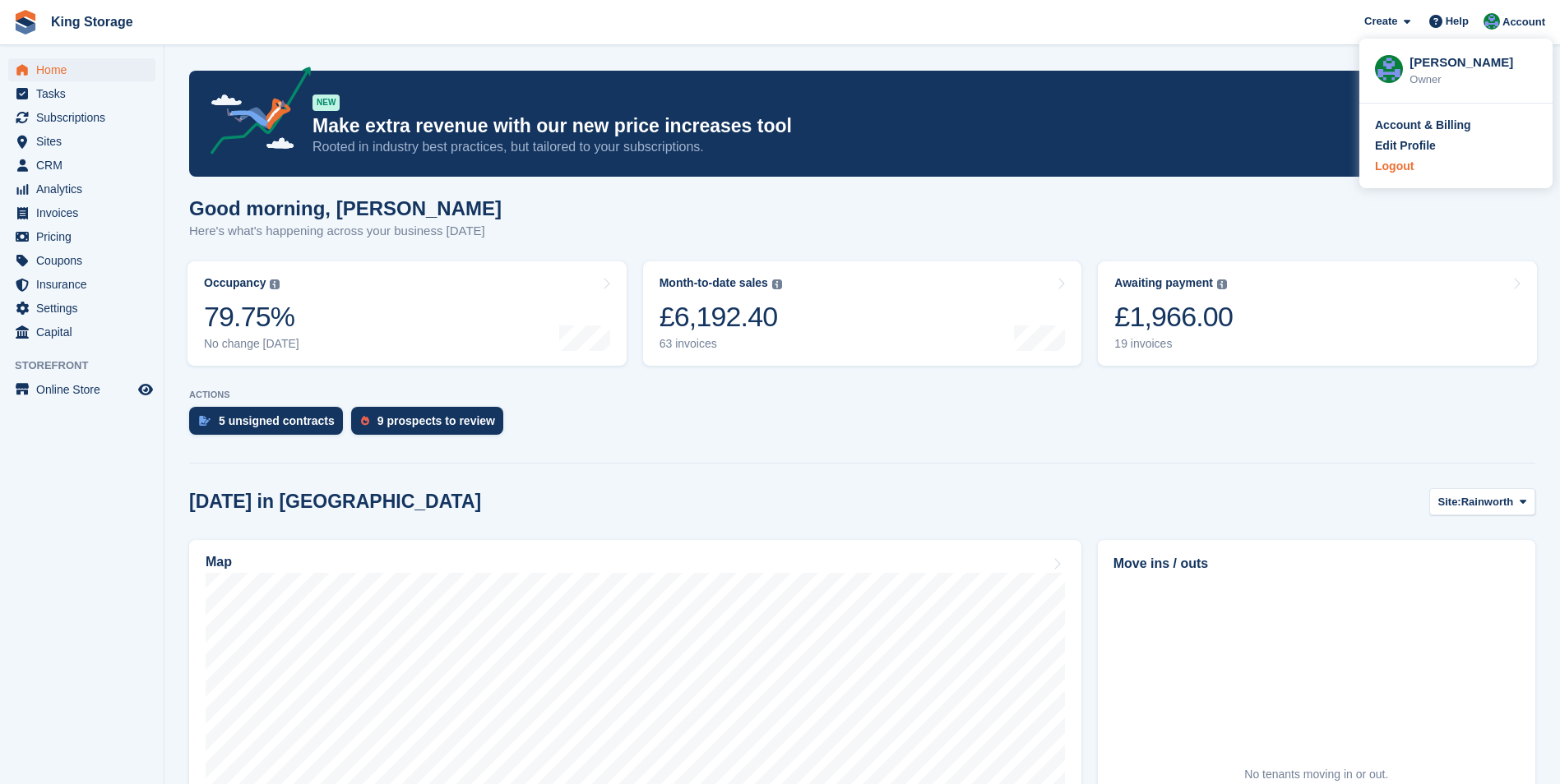
click at [1411, 164] on div "Logout" at bounding box center [1394, 166] width 38 height 17
